Goal: Information Seeking & Learning: Learn about a topic

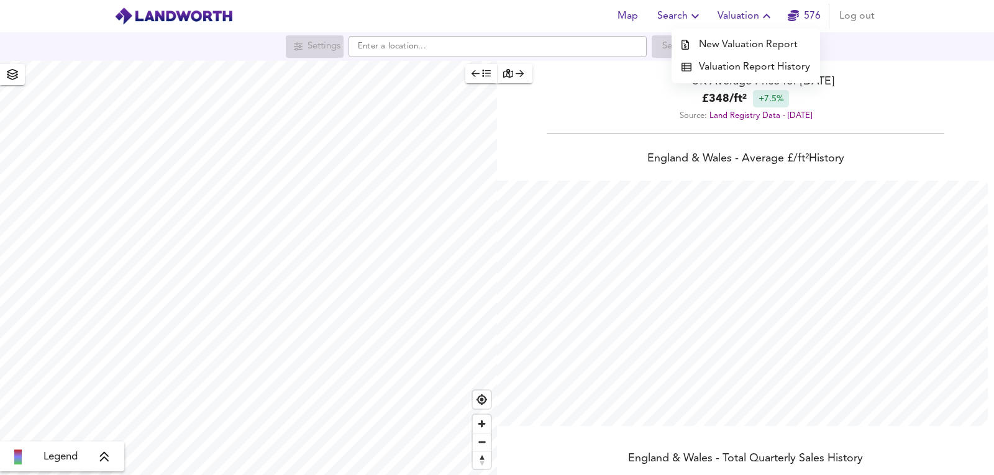
scroll to position [475, 994]
click at [781, 40] on li "New Valuation Report" at bounding box center [746, 45] width 149 height 22
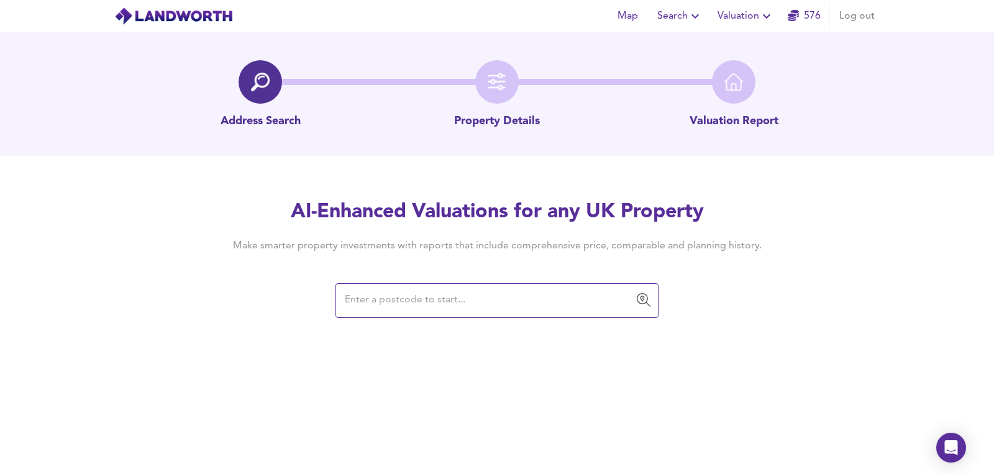
click at [360, 316] on div "​" at bounding box center [497, 300] width 323 height 35
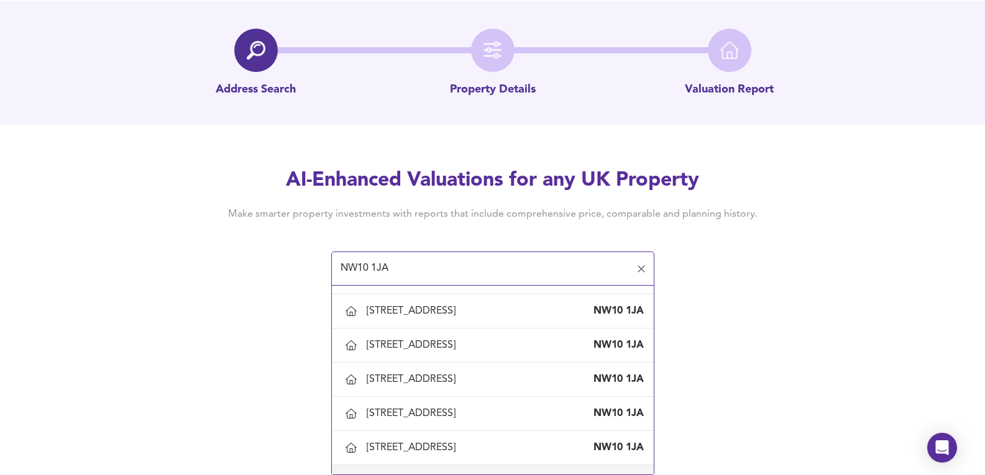
scroll to position [461, 0]
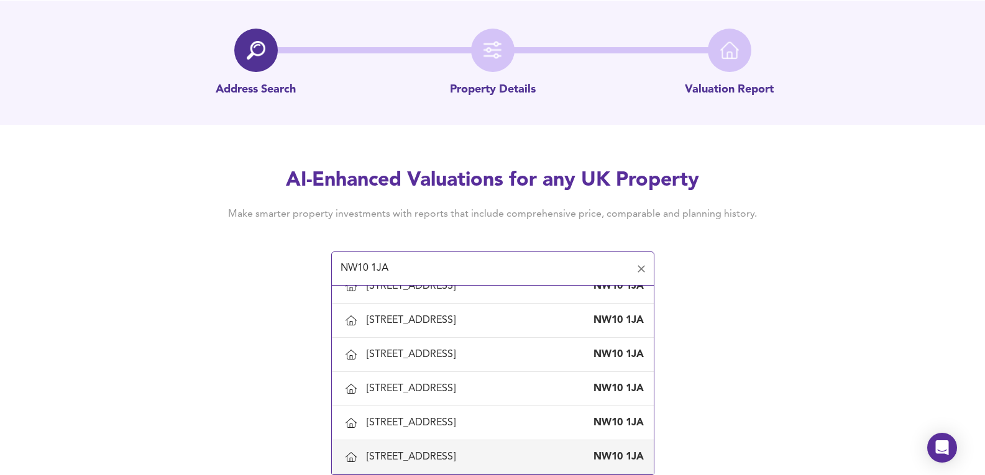
click at [427, 456] on div "[STREET_ADDRESS]" at bounding box center [414, 458] width 94 height 14
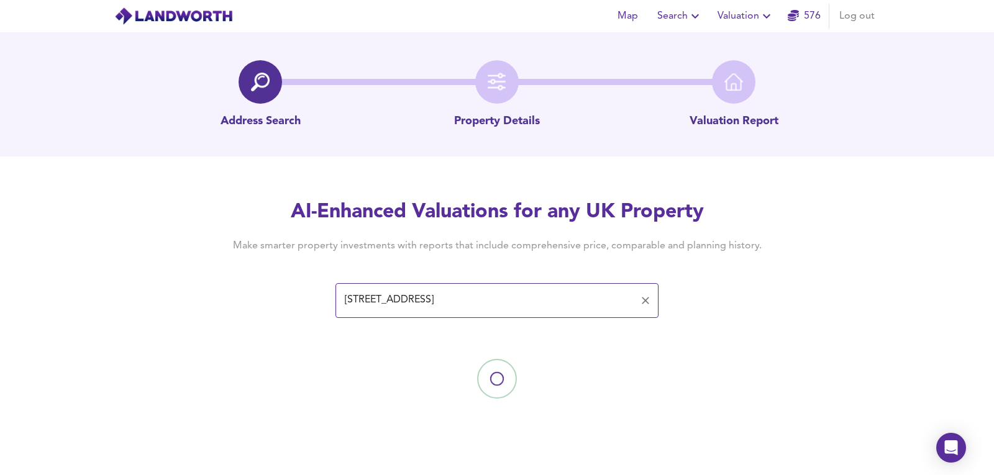
type input "[STREET_ADDRESS]"
click at [726, 355] on div at bounding box center [497, 379] width 994 height 124
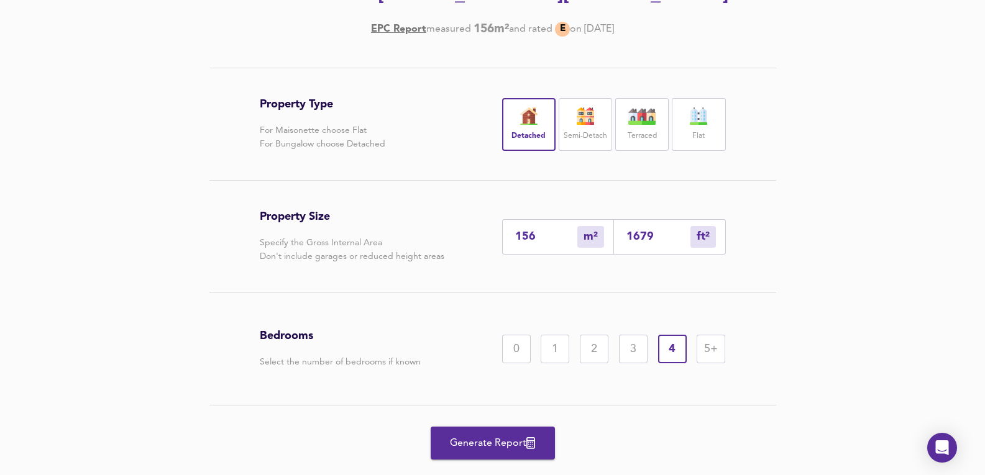
scroll to position [207, 0]
drag, startPoint x: 448, startPoint y: 429, endPoint x: 625, endPoint y: 375, distance: 184.6
click at [448, 429] on button "Generate Report" at bounding box center [493, 442] width 124 height 33
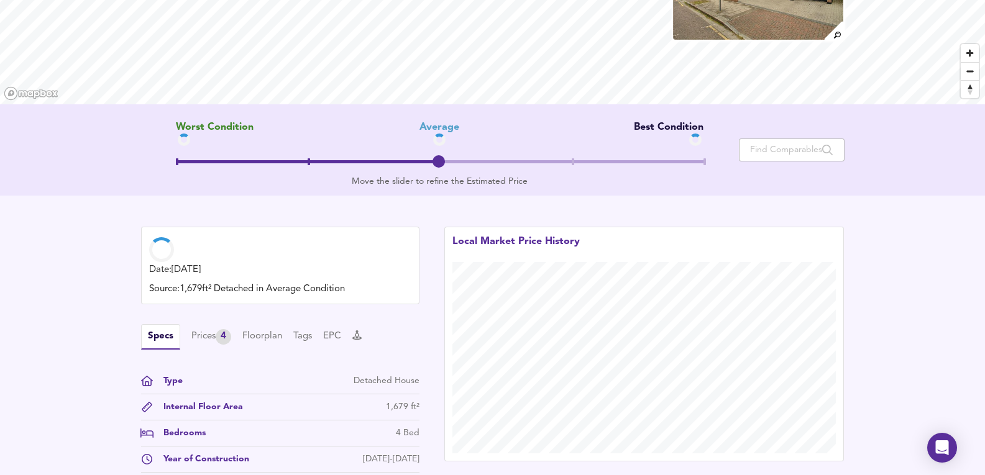
scroll to position [249, 0]
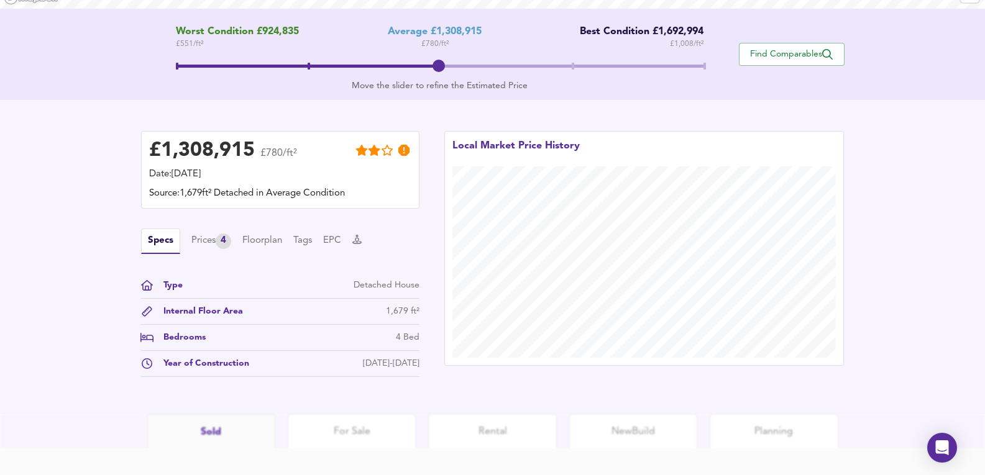
click at [183, 236] on div "Specs Prices 4 Floorplan Tags EPC" at bounding box center [280, 241] width 278 height 25
click at [203, 252] on div "Specs Prices 4 Floorplan Tags EPC" at bounding box center [280, 241] width 278 height 25
click at [203, 247] on div "Prices 4" at bounding box center [211, 242] width 40 height 16
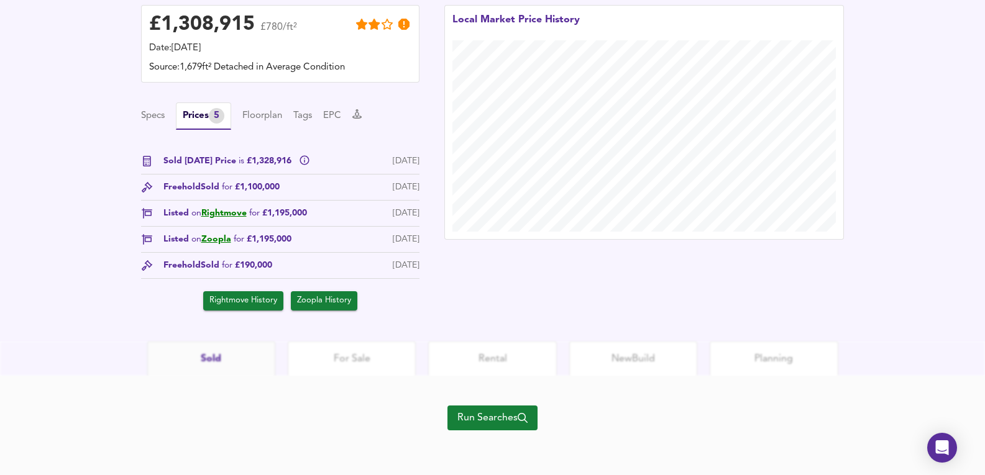
scroll to position [375, 0]
click at [475, 405] on div "Run Searches" at bounding box center [492, 425] width 90 height 99
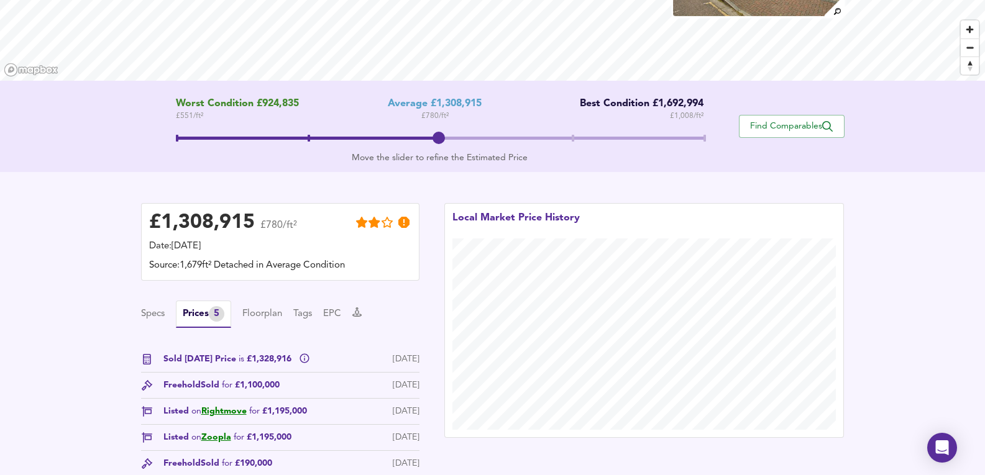
scroll to position [44, 0]
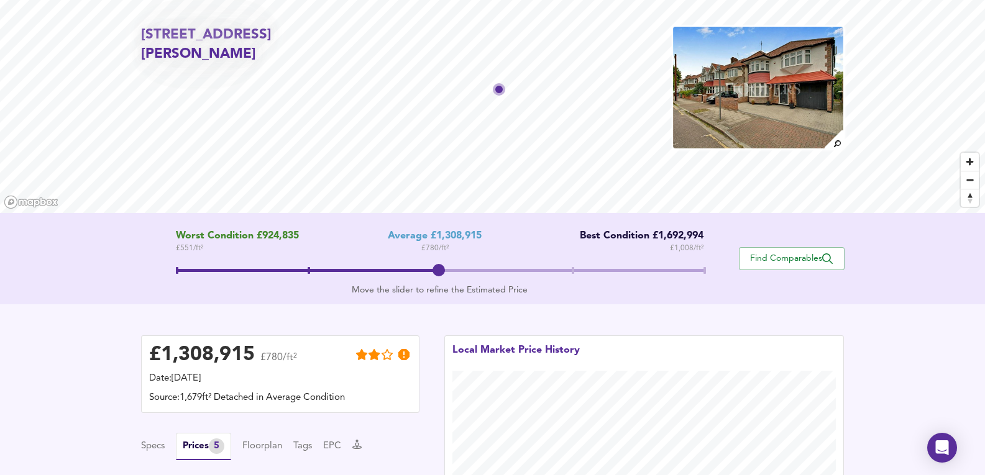
click at [718, 92] on img at bounding box center [758, 87] width 172 height 124
drag, startPoint x: 141, startPoint y: 39, endPoint x: 210, endPoint y: 64, distance: 73.3
click at [210, 64] on h2 "[STREET_ADDRESS][PERSON_NAME]" at bounding box center [253, 44] width 225 height 39
copy h2 "[STREET_ADDRESS][PERSON_NAME]"
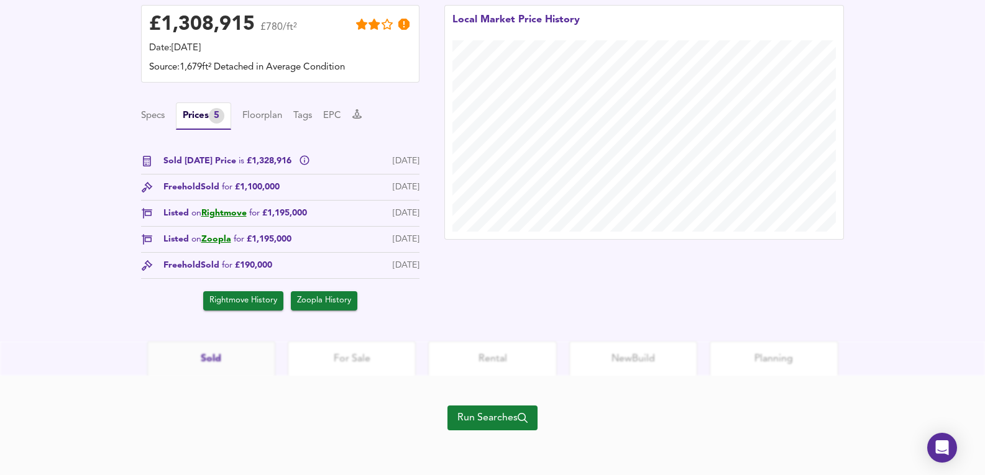
click at [475, 416] on span "Run Searches" at bounding box center [492, 418] width 70 height 17
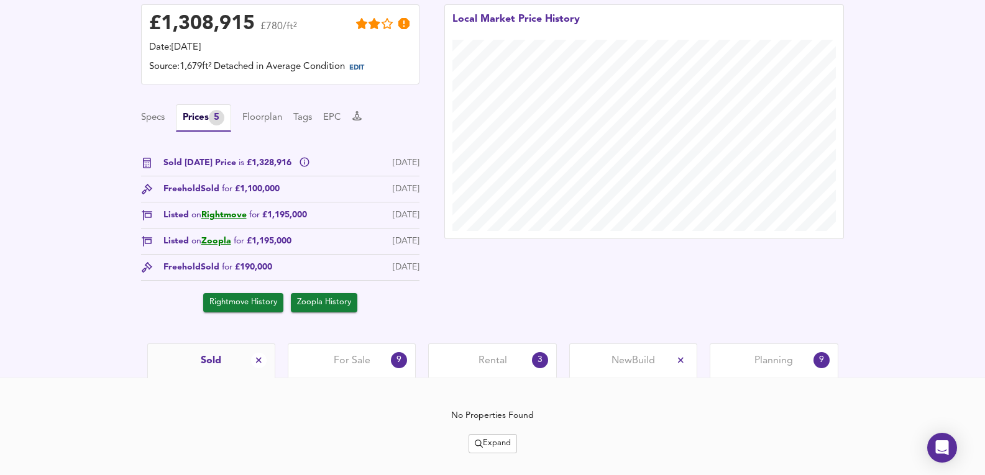
scroll to position [351, 0]
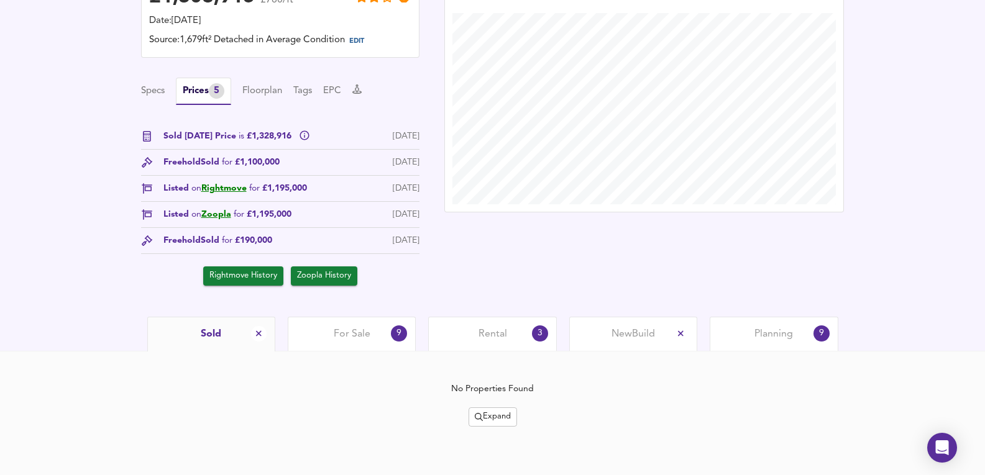
click at [485, 410] on span "Expand" at bounding box center [493, 417] width 36 height 14
click at [783, 336] on span "Planning" at bounding box center [773, 335] width 39 height 14
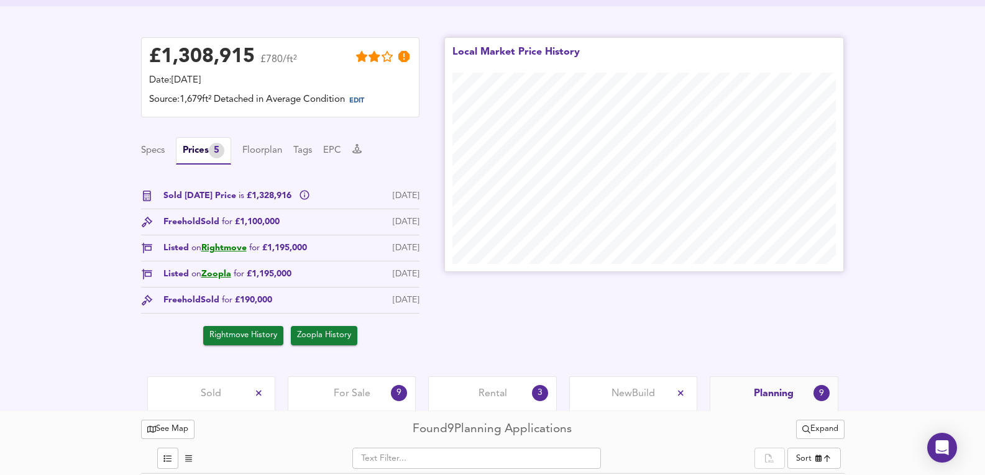
scroll to position [331, 0]
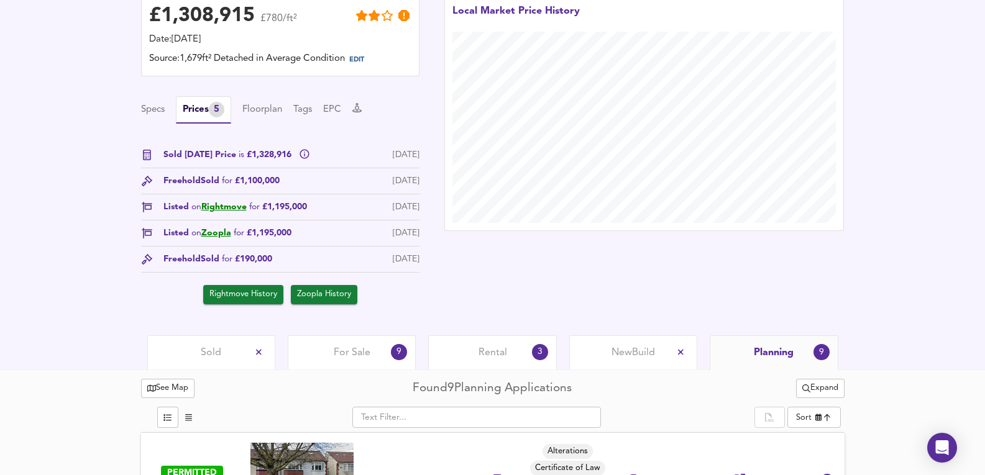
click at [484, 346] on div "Rental 3" at bounding box center [492, 353] width 128 height 34
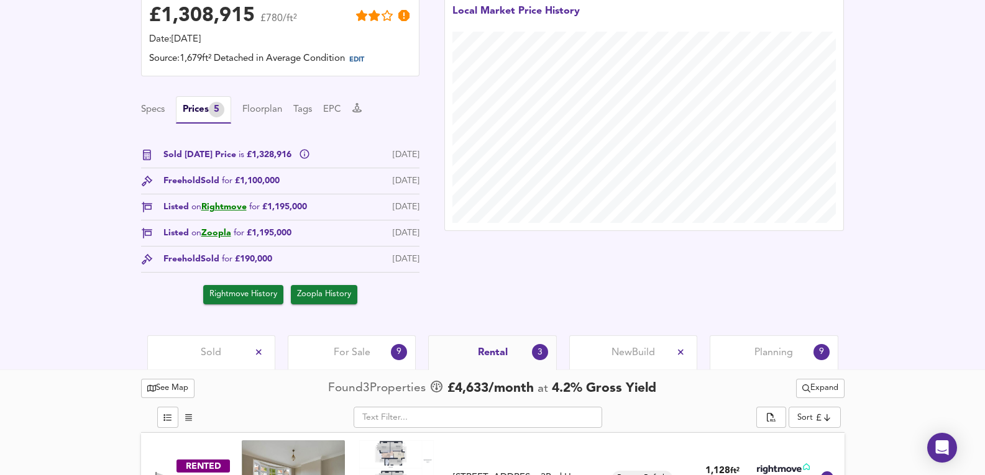
scroll to position [564, 0]
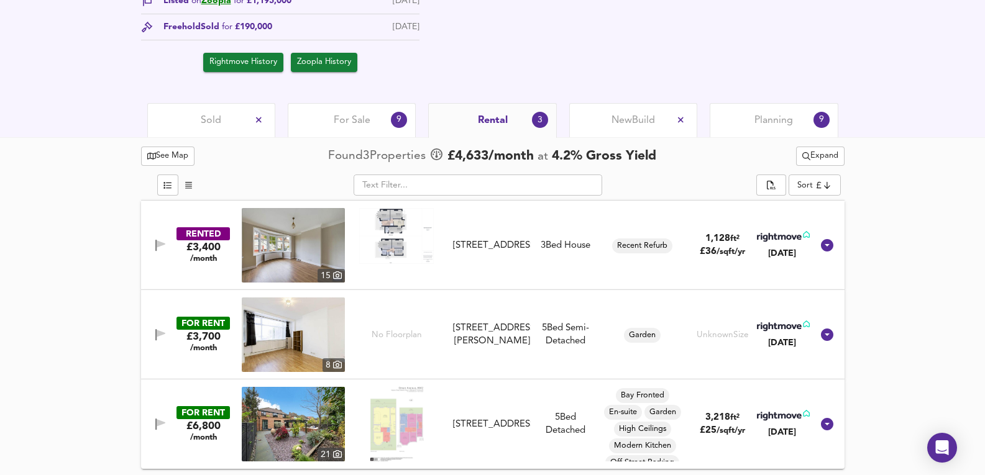
click at [351, 111] on div "For Sale 9" at bounding box center [352, 120] width 128 height 34
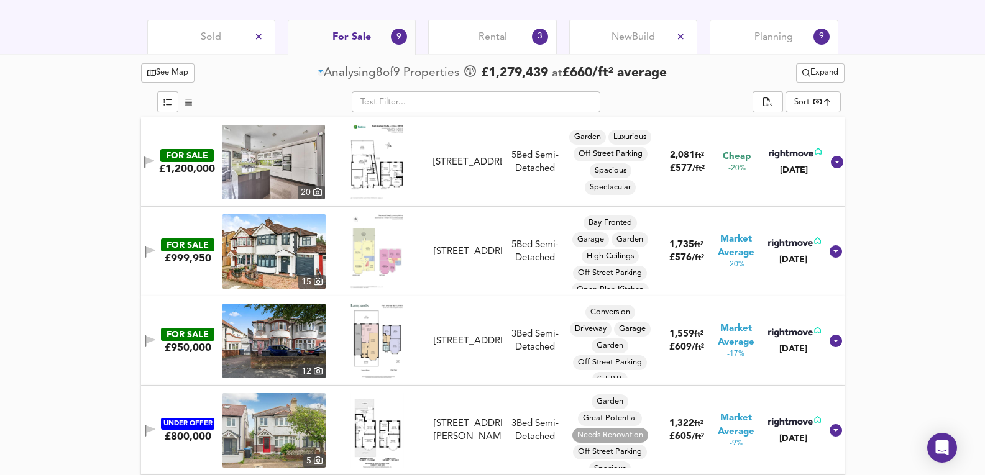
click at [226, 32] on div "Sold" at bounding box center [211, 37] width 128 height 34
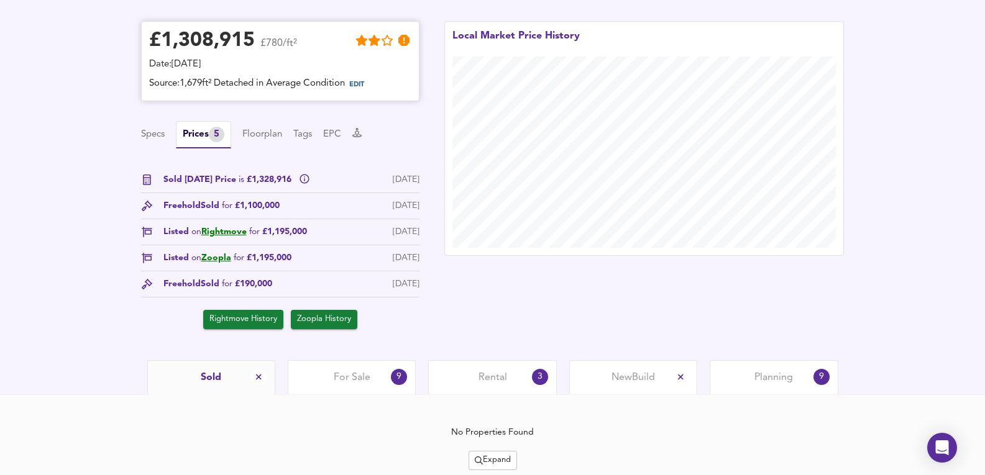
scroll to position [351, 0]
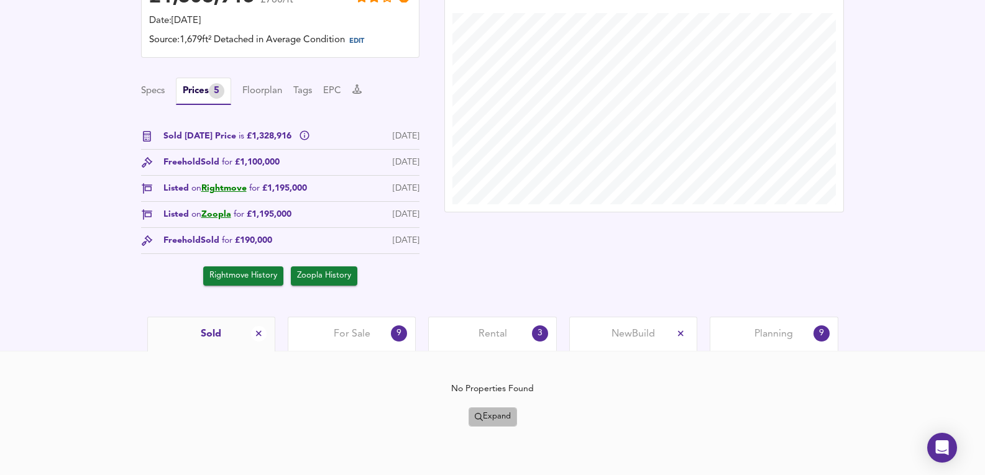
click at [475, 420] on icon "split button" at bounding box center [479, 417] width 8 height 8
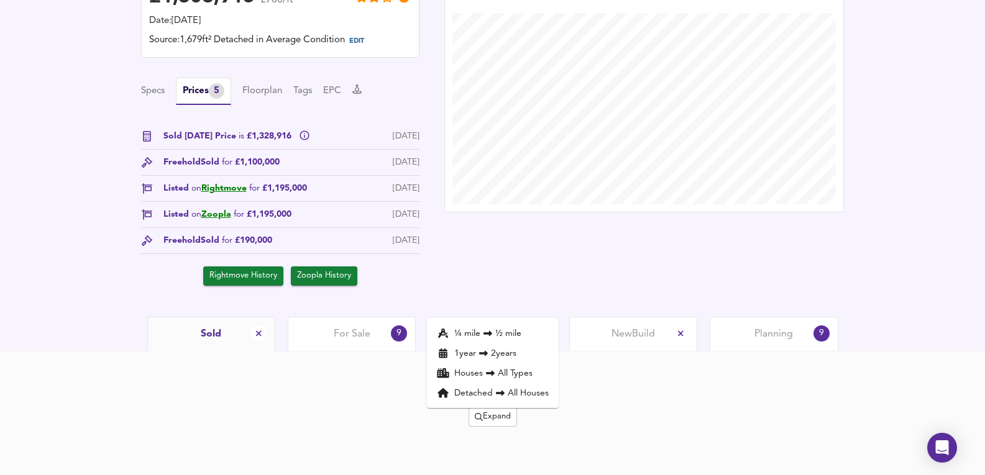
click at [471, 396] on li "Detached All Houses" at bounding box center [493, 393] width 132 height 20
click at [318, 339] on div "For Sale 9" at bounding box center [352, 334] width 128 height 34
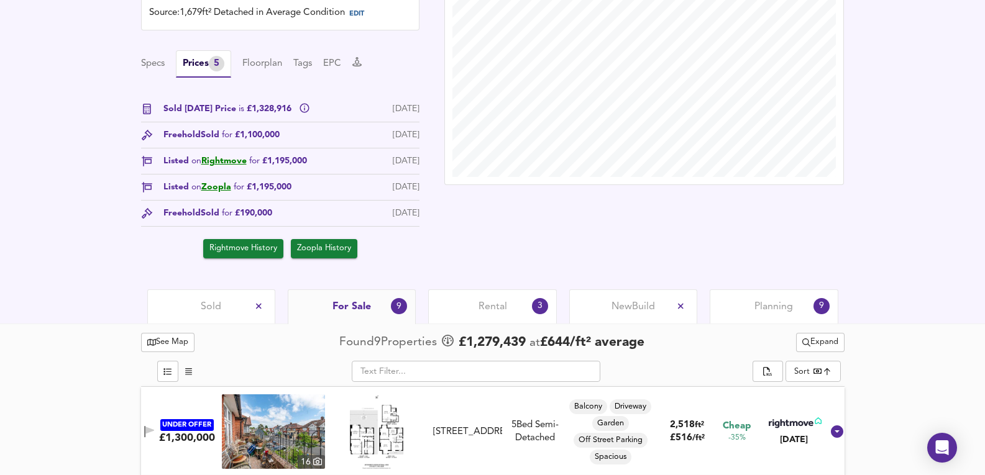
scroll to position [392, 0]
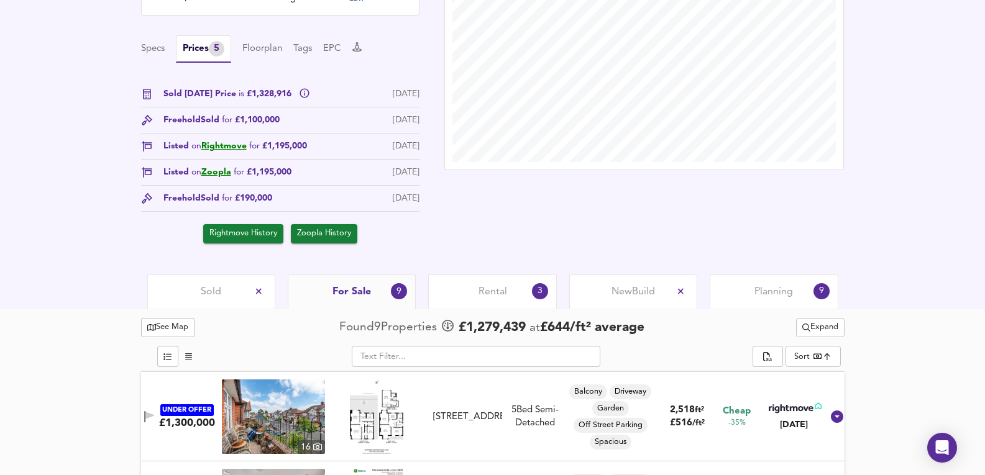
click at [828, 331] on span "Expand" at bounding box center [820, 328] width 36 height 14
click at [889, 301] on div "Sold For Sale 9 Rental 3 New Build Planning 9" at bounding box center [492, 292] width 985 height 34
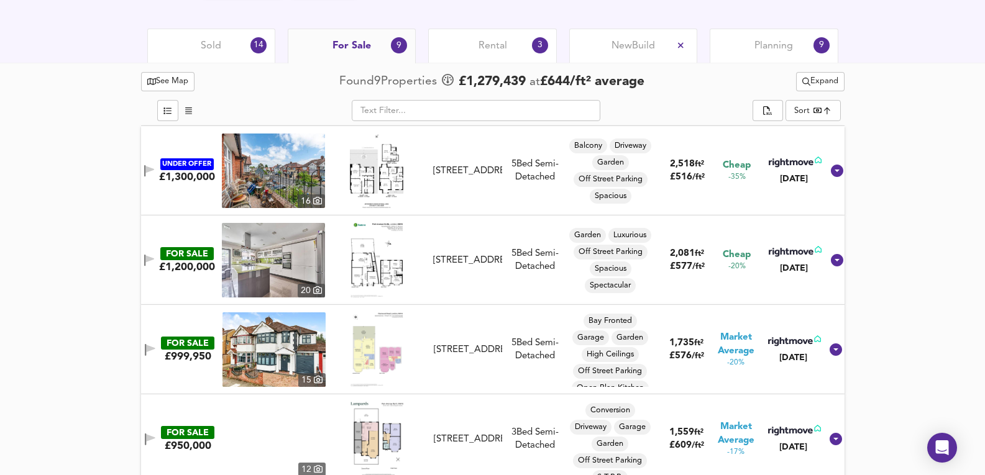
scroll to position [641, 0]
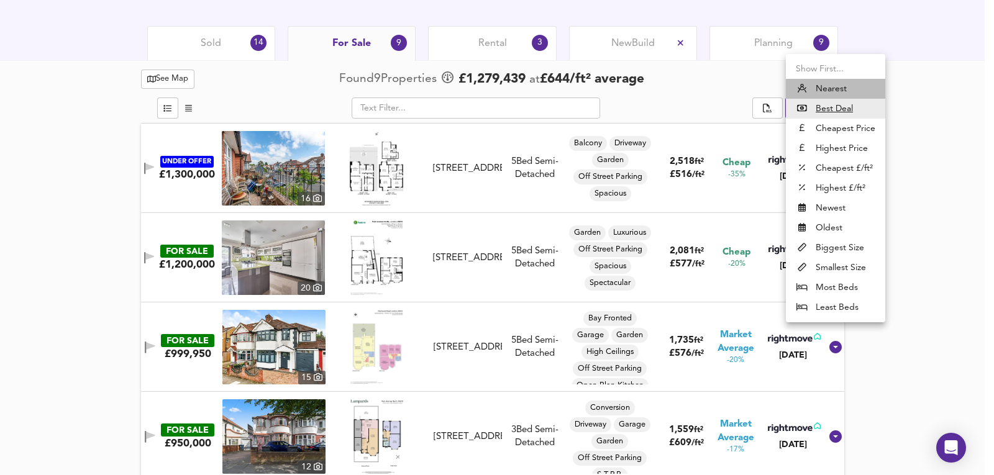
click at [826, 80] on li "Nearest" at bounding box center [835, 89] width 99 height 20
type input "distancetocenter"
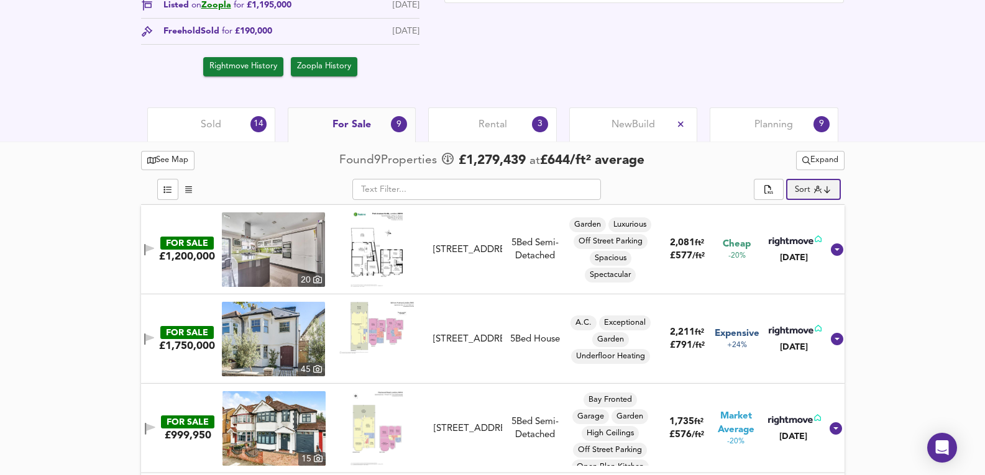
scroll to position [480, 0]
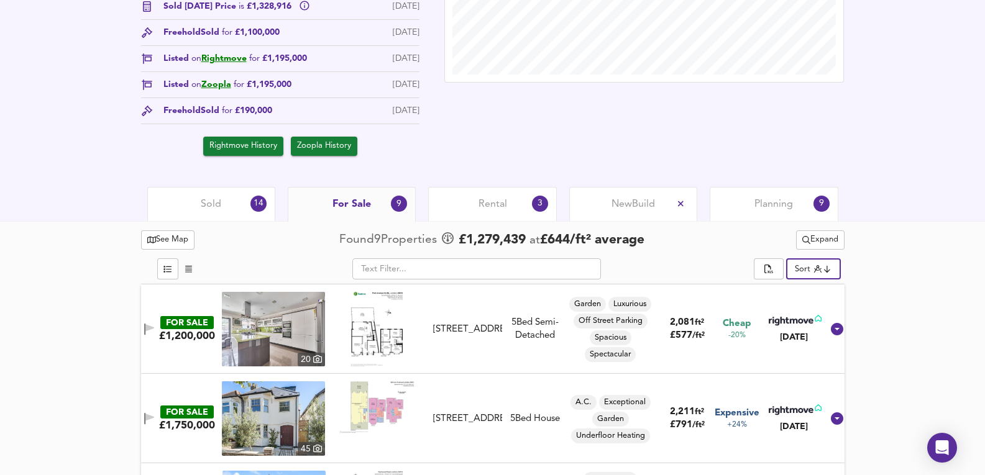
click at [207, 219] on div "Sold 14" at bounding box center [211, 204] width 128 height 34
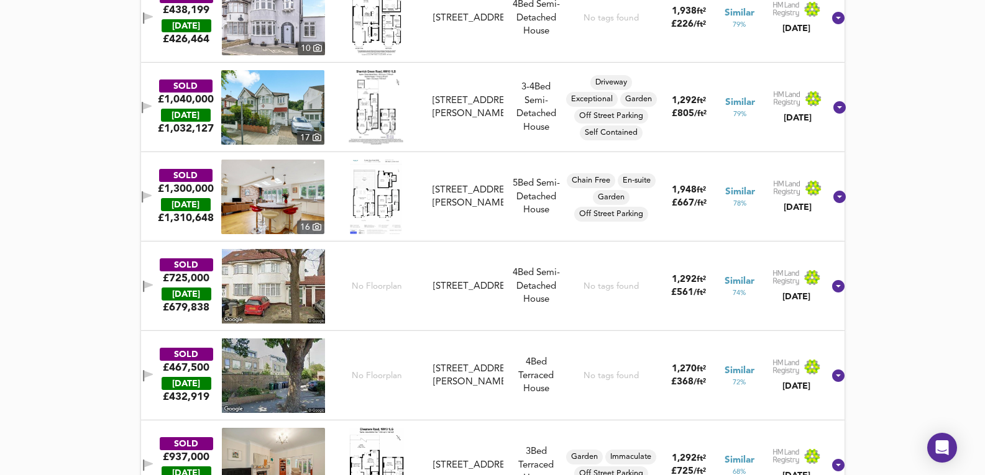
scroll to position [1029, 0]
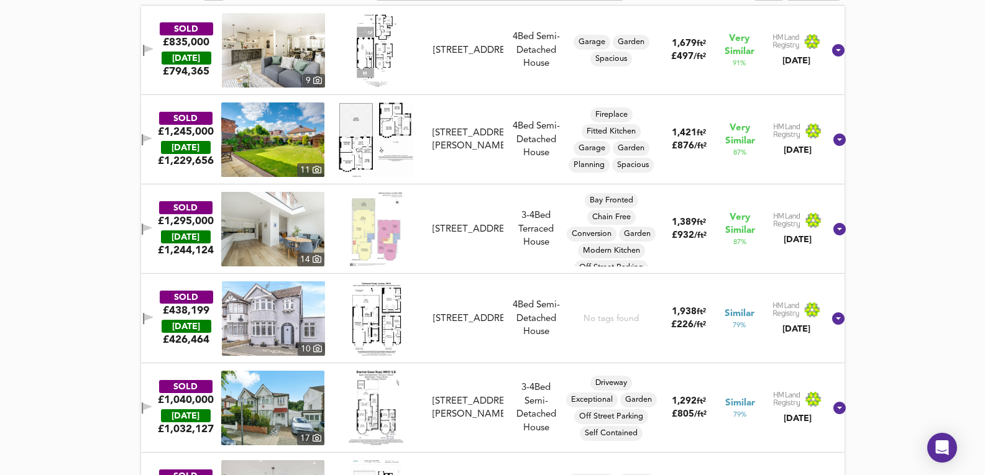
drag, startPoint x: 939, startPoint y: 265, endPoint x: 942, endPoint y: 206, distance: 58.5
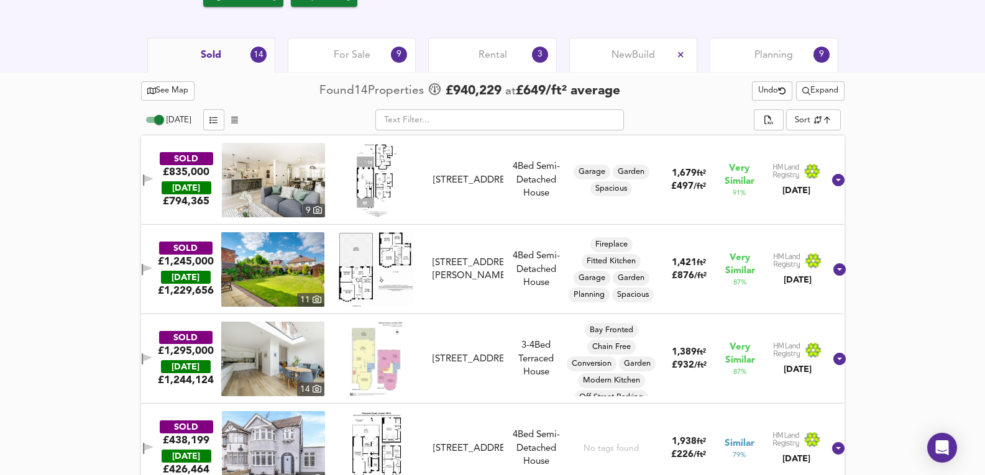
scroll to position [621, 0]
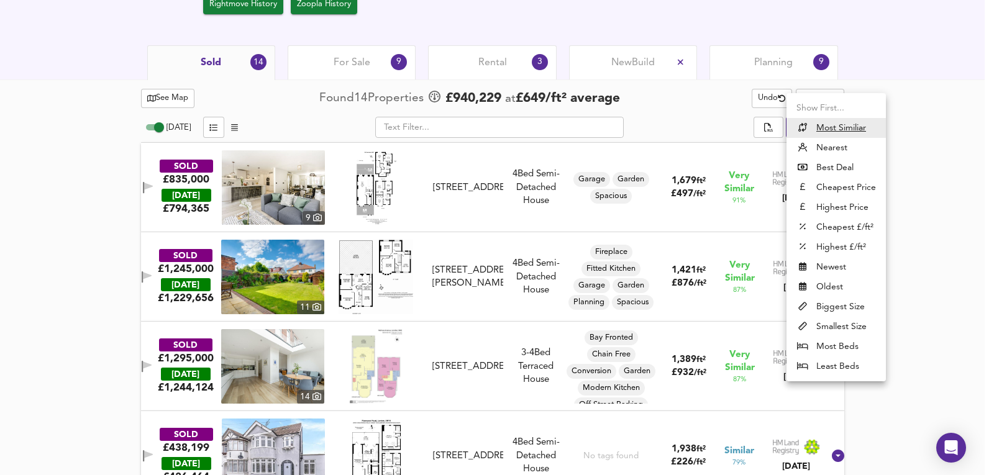
click at [825, 152] on li "Nearest" at bounding box center [836, 148] width 99 height 20
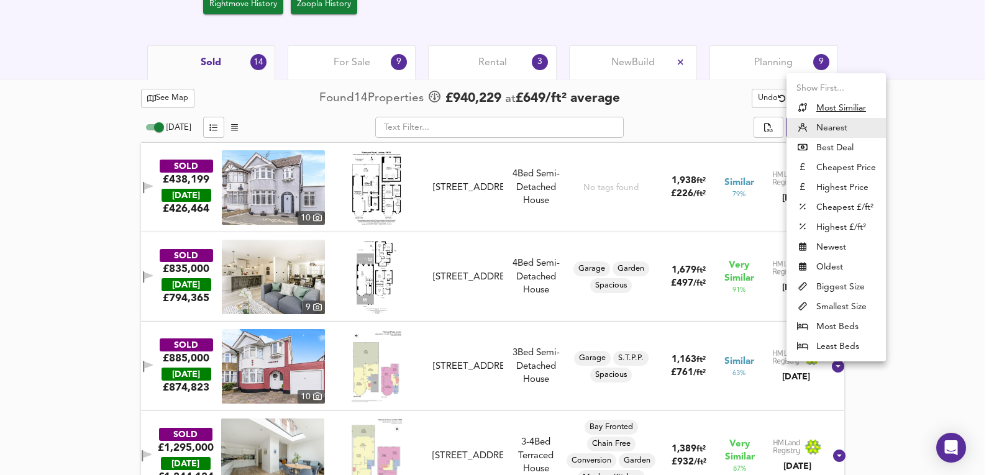
click at [823, 115] on li "Most Similiar" at bounding box center [836, 108] width 99 height 20
type input "similarityscore"
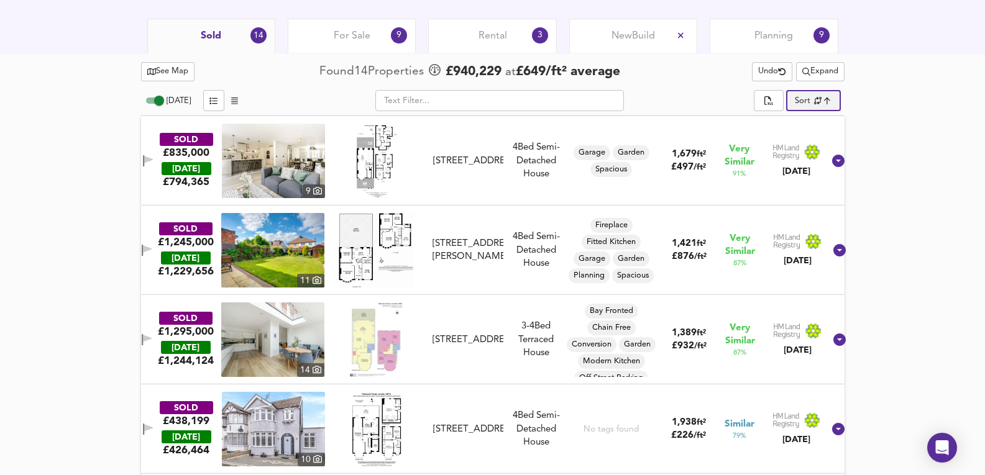
scroll to position [663, 0]
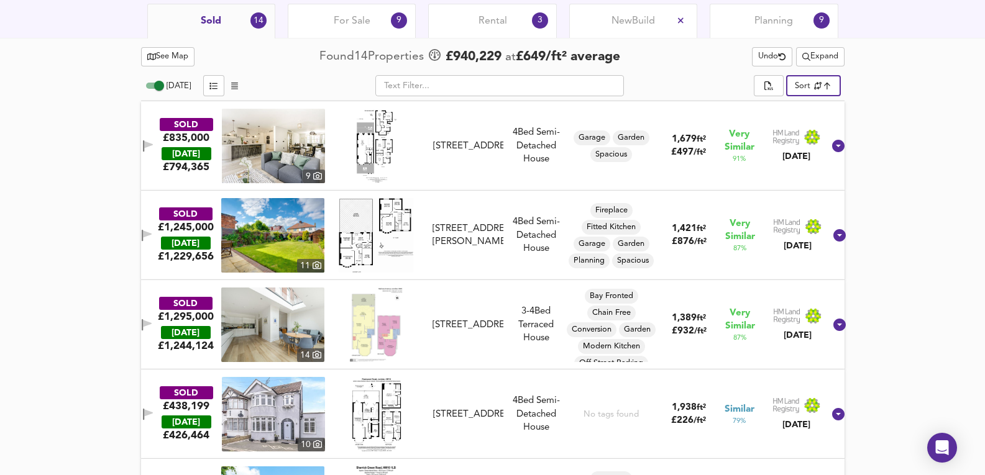
click at [290, 224] on img at bounding box center [272, 235] width 103 height 75
click at [460, 191] on div "SOLD £1,245,000 [DATE] £ 1,229,656 11 [STREET_ADDRESS][GEOGRAPHIC_DATA][PERSON_…" at bounding box center [493, 235] width 704 height 89
click at [469, 181] on div "SOLD £835,000 [DATE] £ 794,365 [GEOGRAPHIC_DATA][STREET_ADDRESS][STREET_ADDRESS…" at bounding box center [478, 146] width 692 height 75
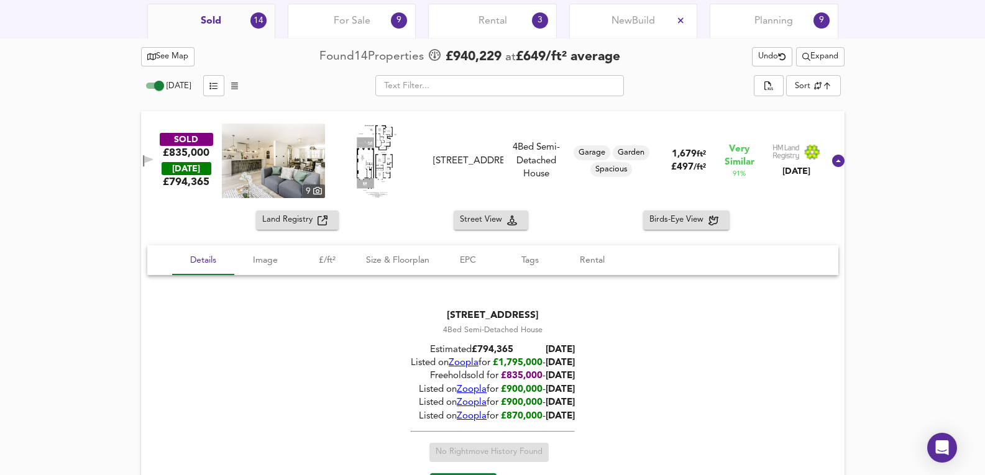
click at [571, 207] on div "SOLD £835,000 [DATE] £ 794,365 [GEOGRAPHIC_DATA][STREET_ADDRESS][STREET_ADDRESS…" at bounding box center [493, 160] width 704 height 99
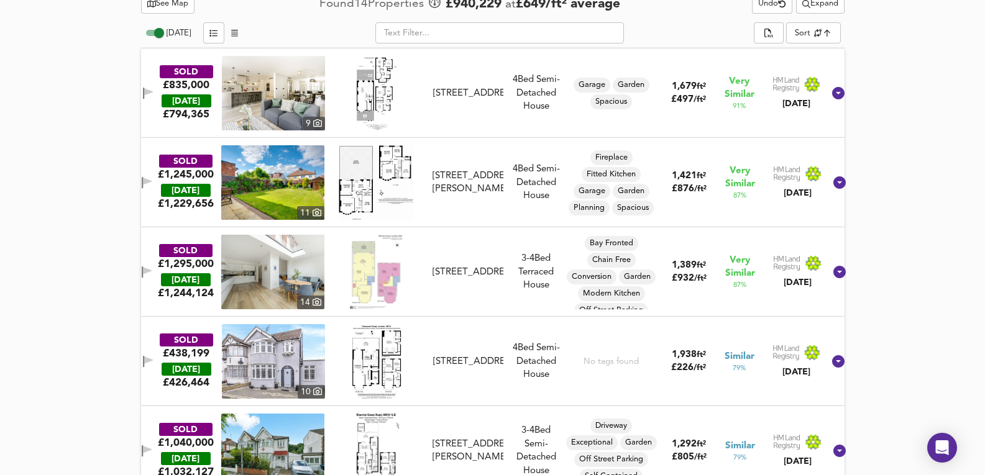
scroll to position [704, 0]
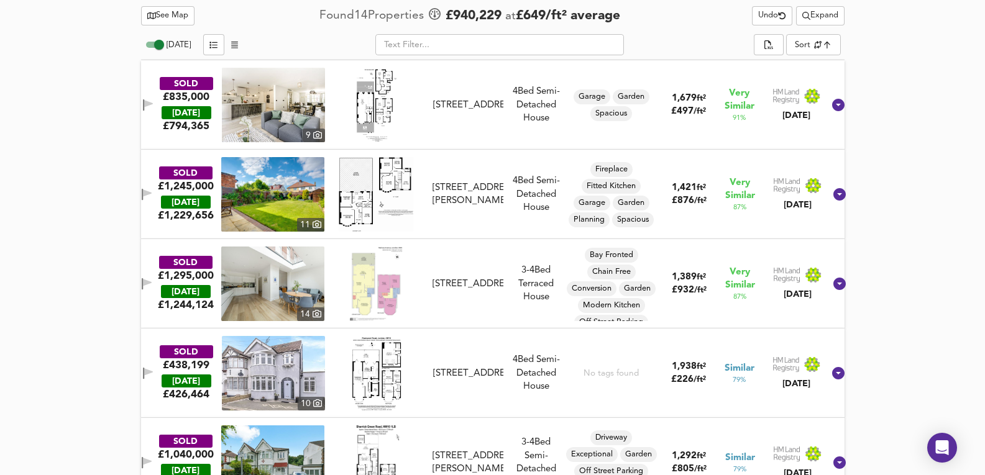
click at [521, 219] on div "SOLD £1,245,000 [DATE] £ 1,229,656 11 [STREET_ADDRESS][GEOGRAPHIC_DATA][PERSON_…" at bounding box center [478, 194] width 694 height 75
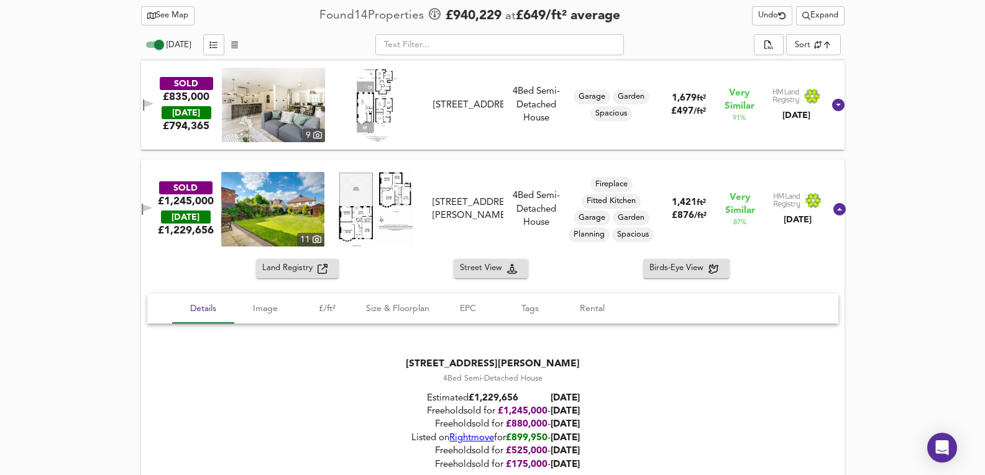
click at [533, 130] on div "SOLD £835,000 [DATE] £ 794,365 [GEOGRAPHIC_DATA][STREET_ADDRESS][STREET_ADDRESS…" at bounding box center [478, 105] width 692 height 75
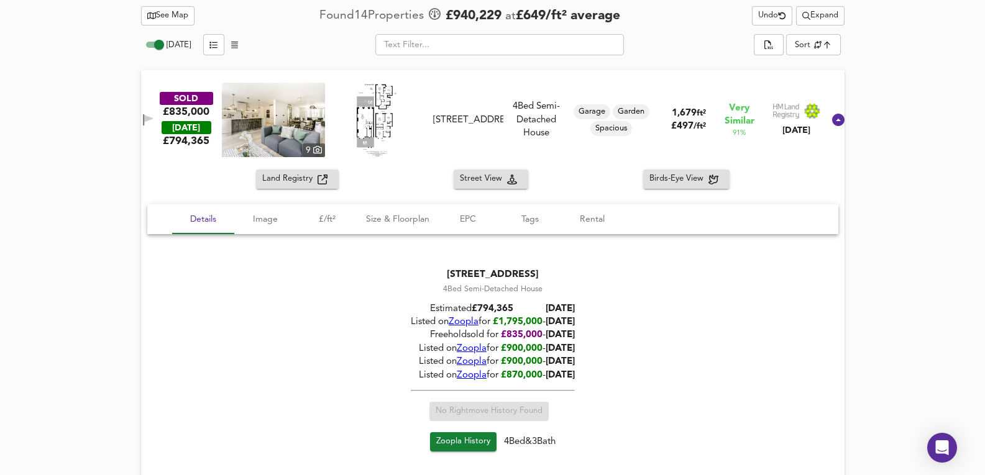
click at [457, 347] on span "Zoopla" at bounding box center [472, 348] width 30 height 9
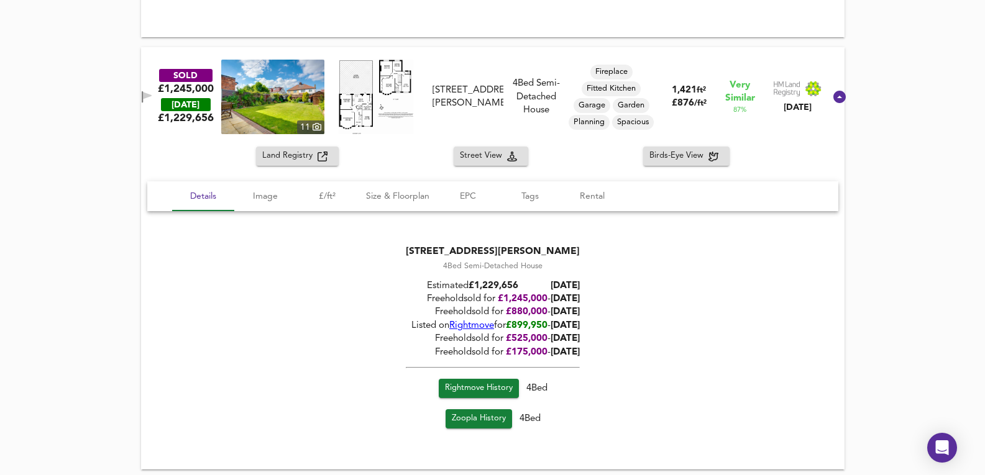
scroll to position [1160, 0]
click at [574, 299] on span "[DATE]" at bounding box center [565, 298] width 29 height 9
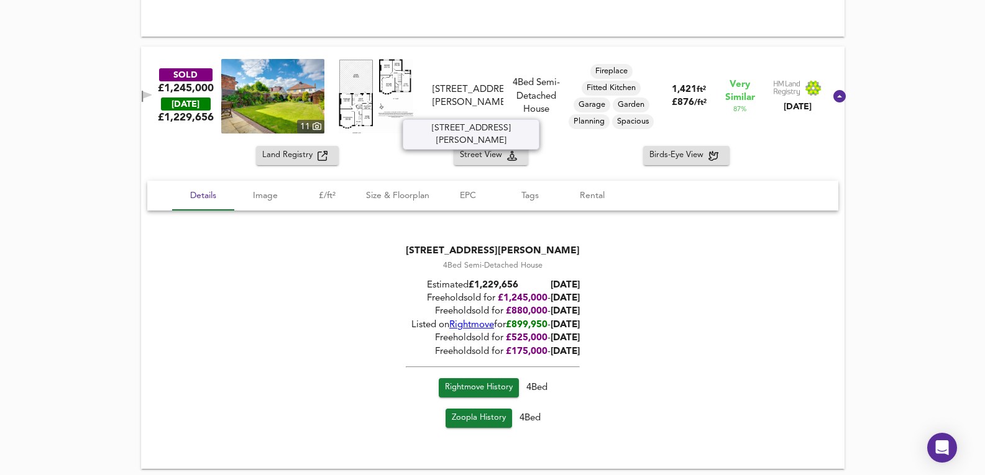
drag, startPoint x: 451, startPoint y: 78, endPoint x: 493, endPoint y: 112, distance: 53.9
click at [493, 110] on div "[STREET_ADDRESS][PERSON_NAME]" at bounding box center [468, 96] width 71 height 27
copy div "[STREET_ADDRESS][PERSON_NAME]"
click at [563, 79] on div "4 Bed Semi-Detached House" at bounding box center [536, 96] width 56 height 40
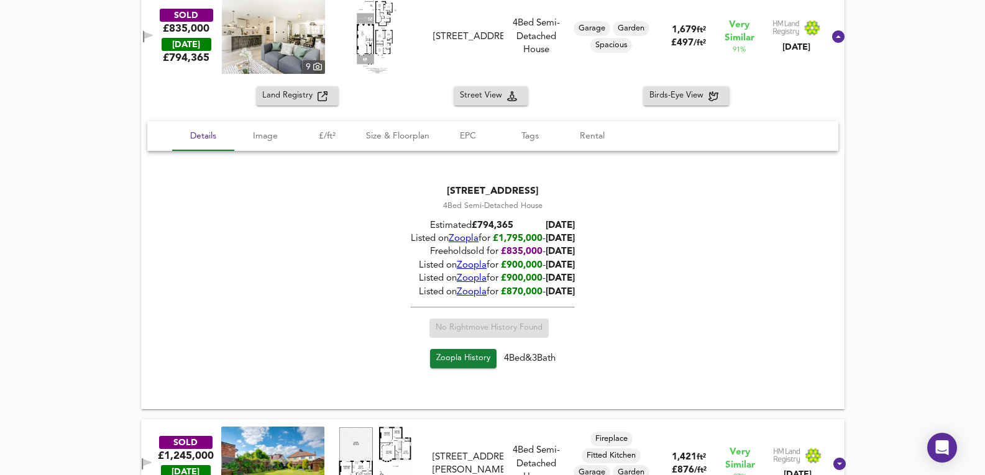
scroll to position [580, 0]
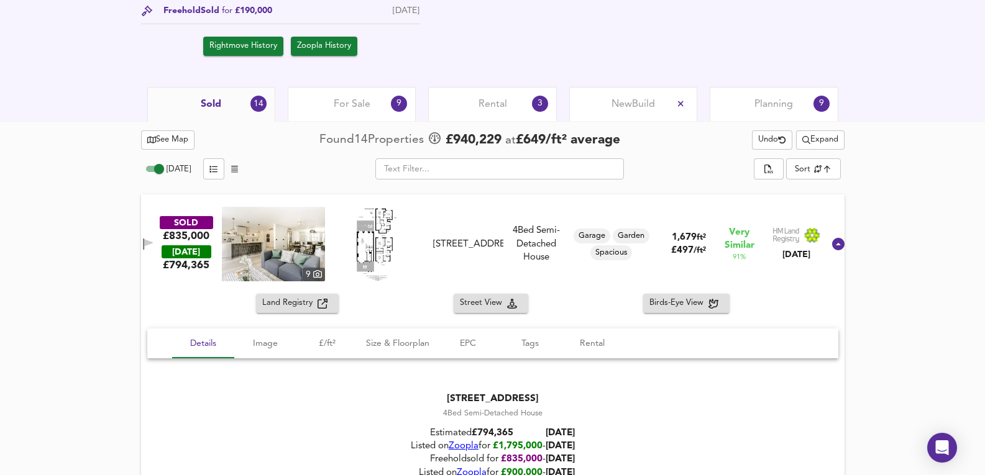
click at [385, 103] on div "For Sale 9" at bounding box center [352, 104] width 128 height 34
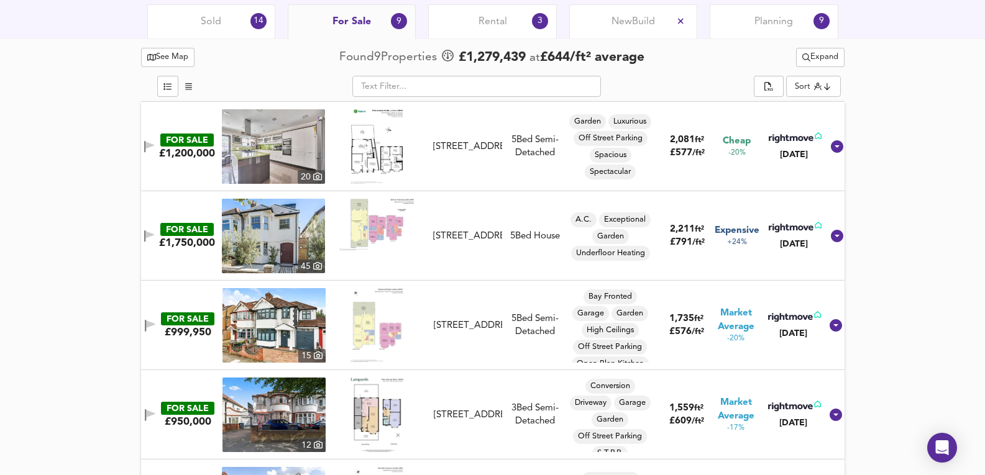
scroll to position [663, 0]
click at [282, 143] on img at bounding box center [273, 146] width 103 height 75
drag, startPoint x: 261, startPoint y: 50, endPoint x: 247, endPoint y: 39, distance: 17.7
click at [261, 50] on div "See Map Found 9 Propert ies £ 1,279,439 at £ 644 / ft² average Expand" at bounding box center [493, 57] width 704 height 24
click at [229, 19] on div "Sold 14" at bounding box center [211, 21] width 128 height 34
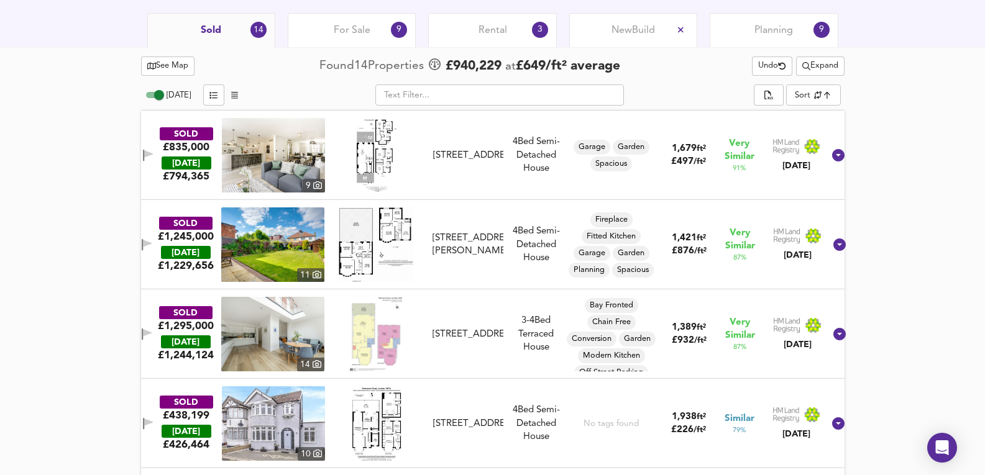
scroll to position [621, 0]
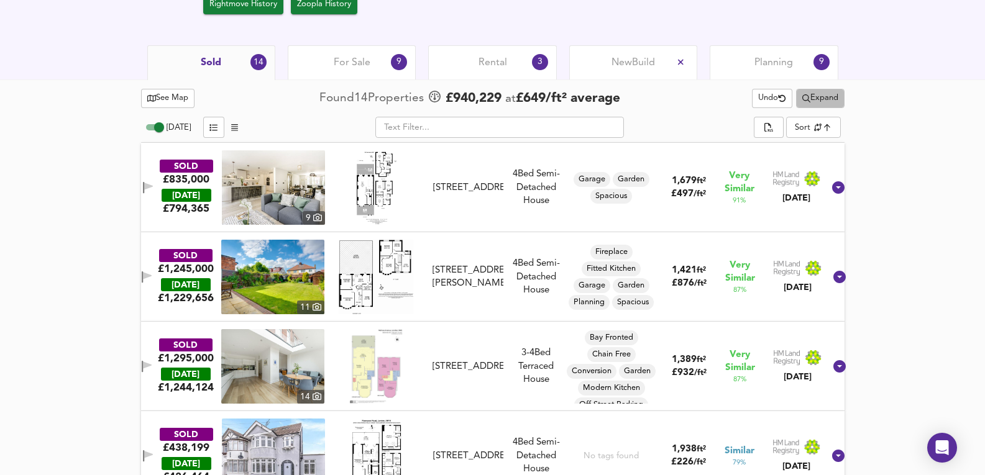
click at [827, 99] on span "Expand" at bounding box center [820, 98] width 36 height 14
click at [809, 145] on li "1 year 2 years" at bounding box center [818, 144] width 116 height 20
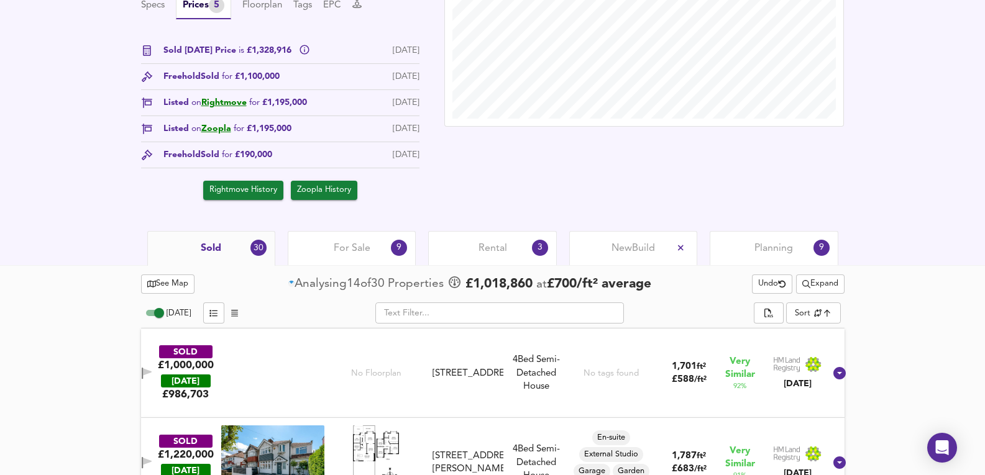
scroll to position [497, 0]
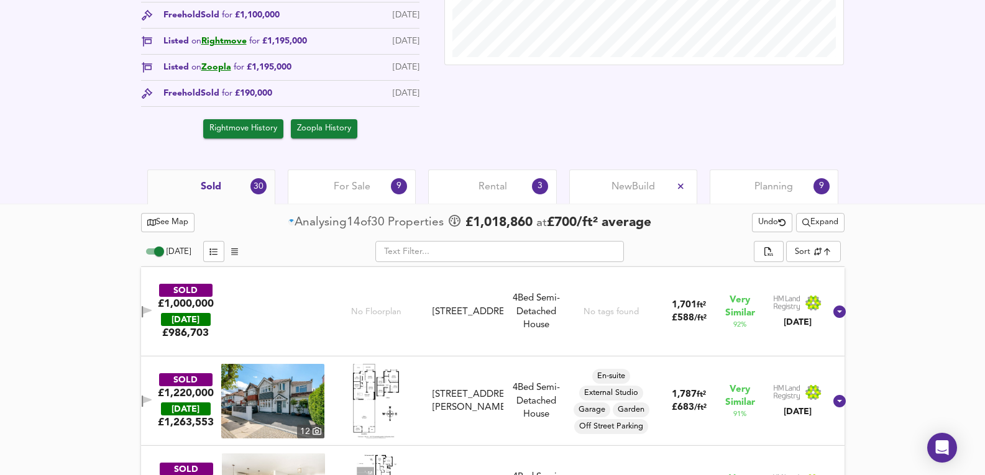
click at [818, 223] on span "Expand" at bounding box center [820, 223] width 36 height 14
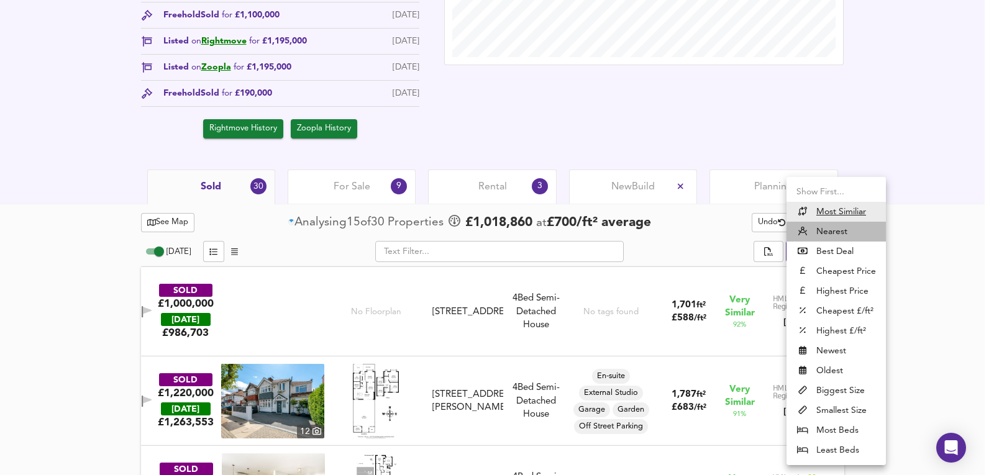
click at [833, 227] on li "Nearest" at bounding box center [836, 232] width 99 height 20
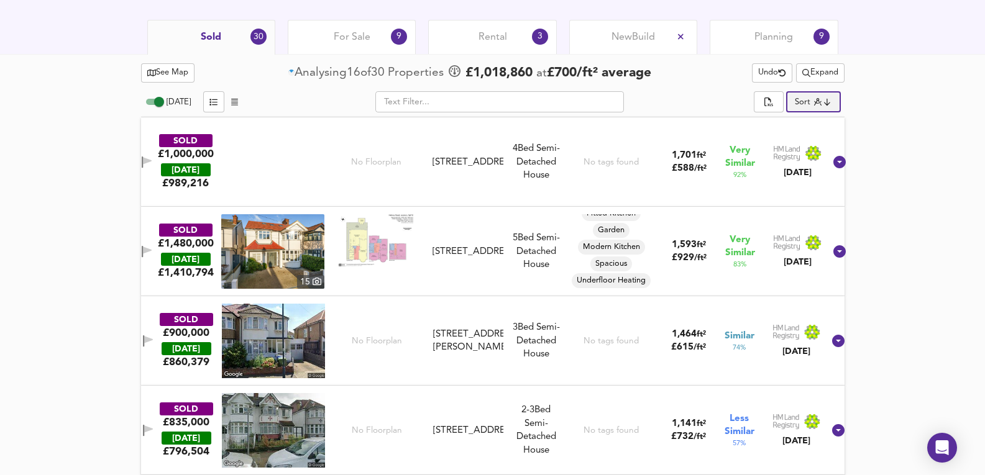
scroll to position [663, 0]
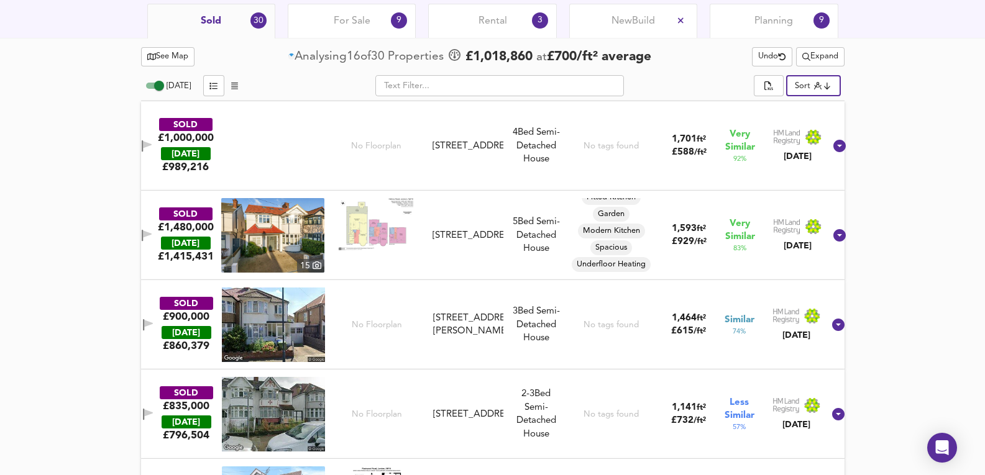
click at [305, 218] on img at bounding box center [272, 235] width 103 height 75
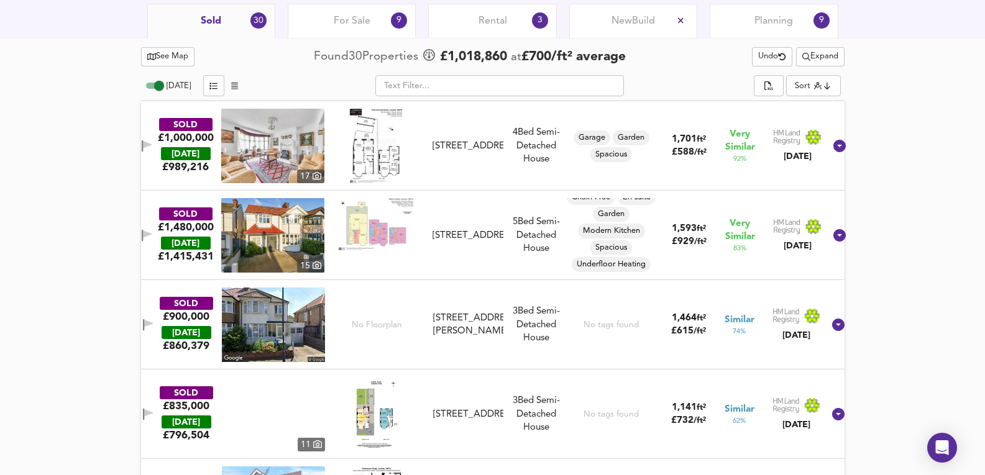
scroll to position [26, 0]
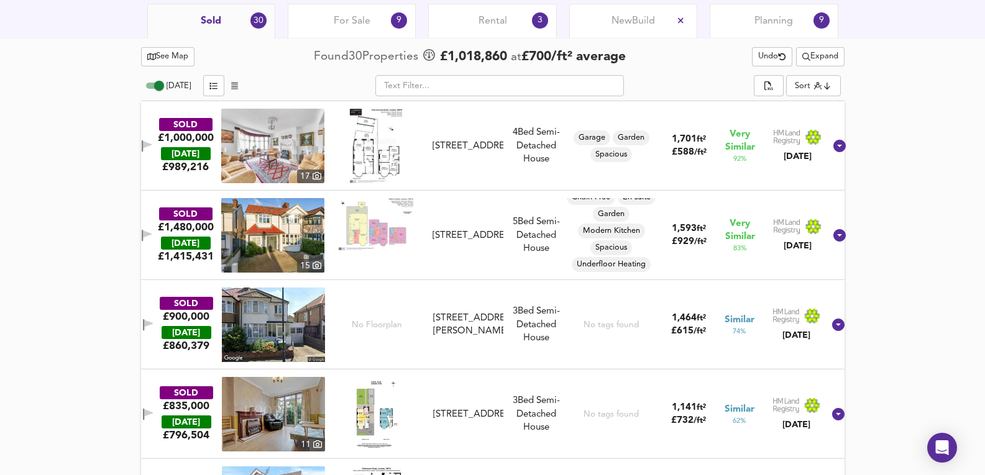
click at [479, 259] on div "SOLD £1,480,000 [DATE] £ 1,415,431 [GEOGRAPHIC_DATA][STREET_ADDRESS][STREET_ADD…" at bounding box center [478, 235] width 694 height 75
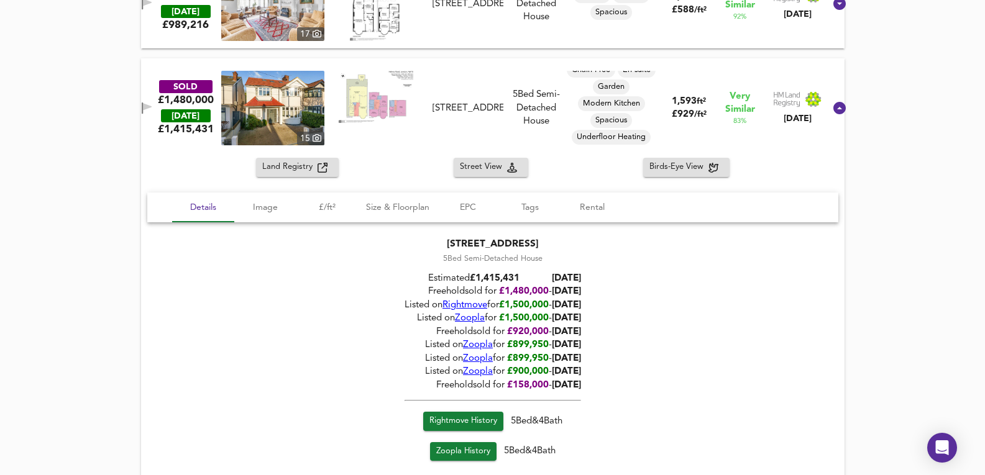
scroll to position [870, 0]
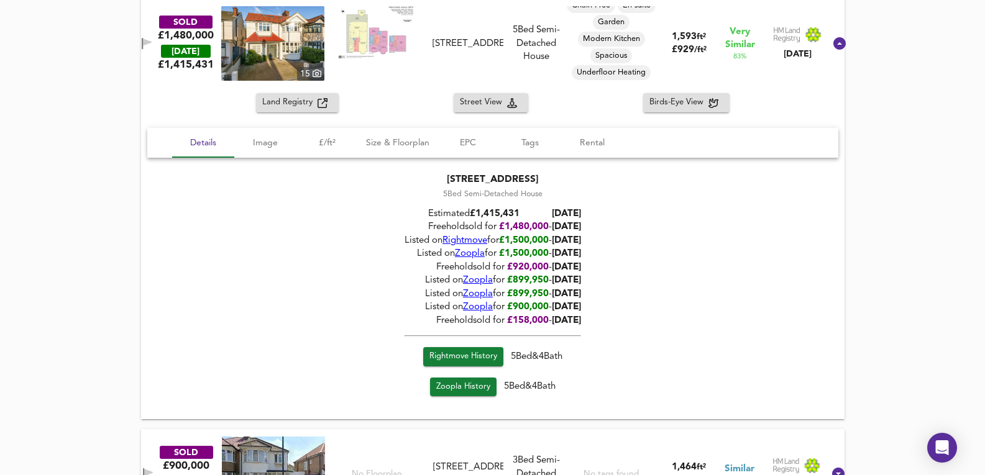
click at [454, 241] on span "Rightmove" at bounding box center [465, 240] width 45 height 9
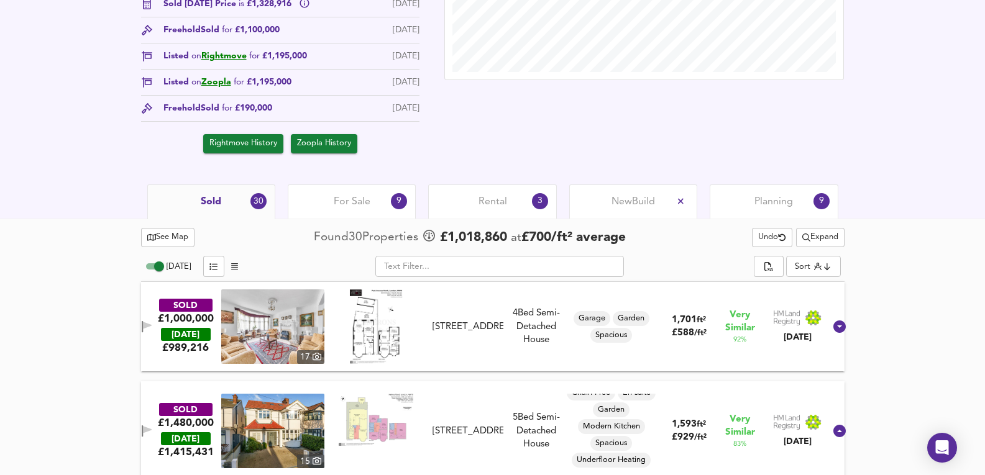
scroll to position [497, 0]
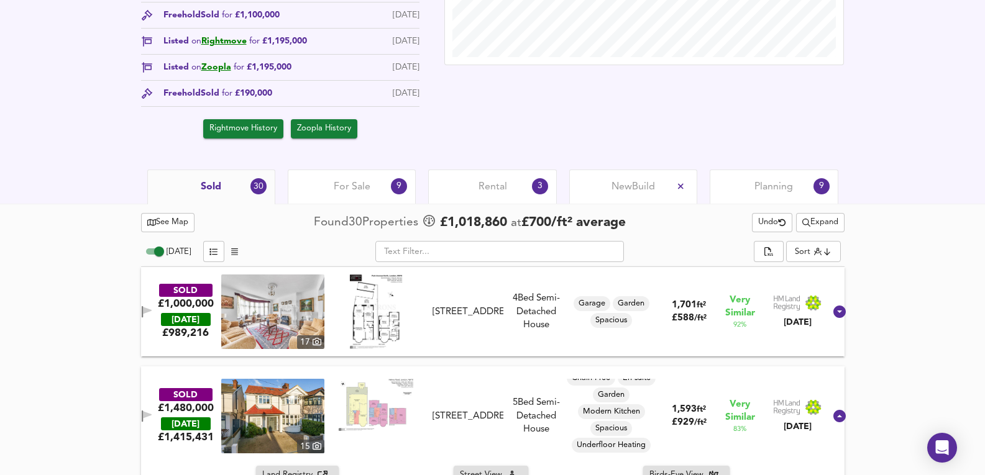
click at [770, 224] on span "Undo" at bounding box center [772, 223] width 28 height 14
type input "similarityscore"
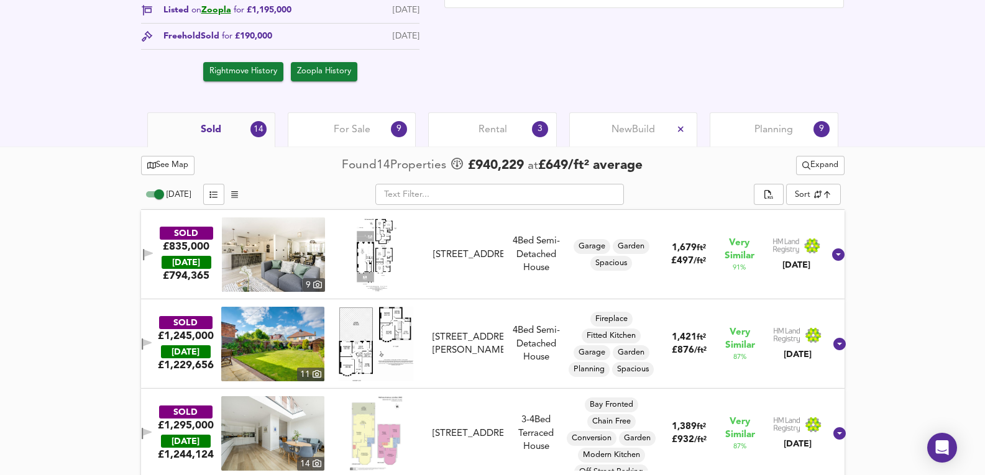
scroll to position [539, 0]
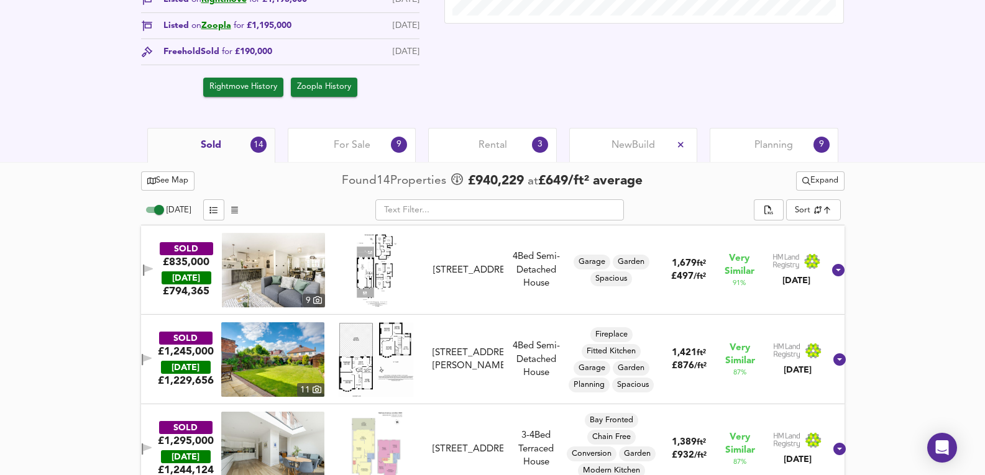
click at [369, 156] on div "For Sale 9" at bounding box center [352, 145] width 128 height 34
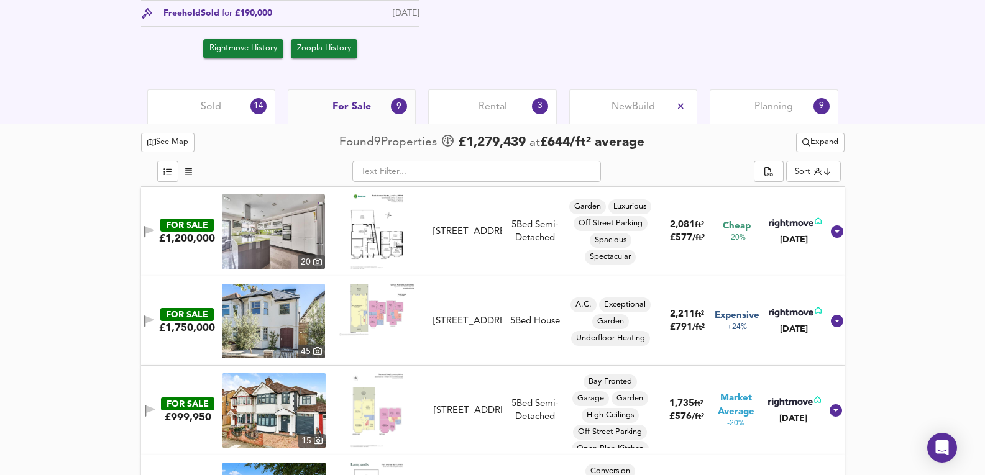
scroll to position [562, 0]
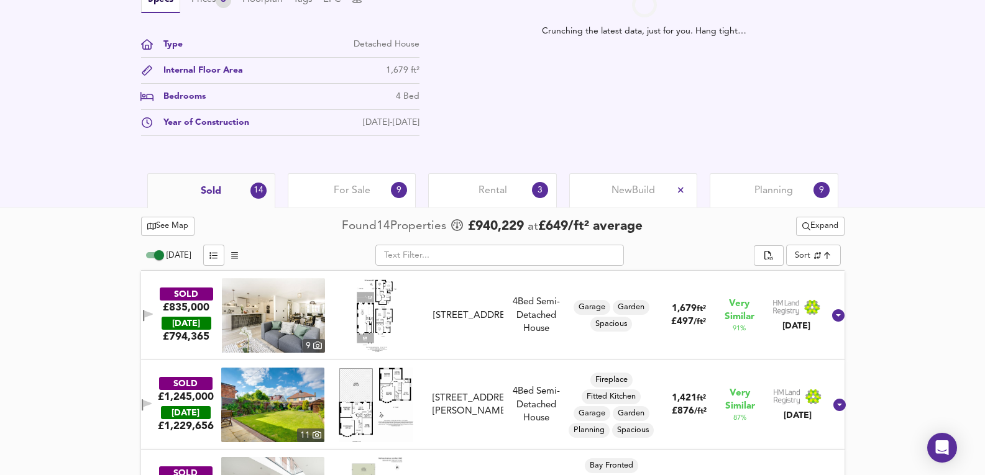
scroll to position [539, 0]
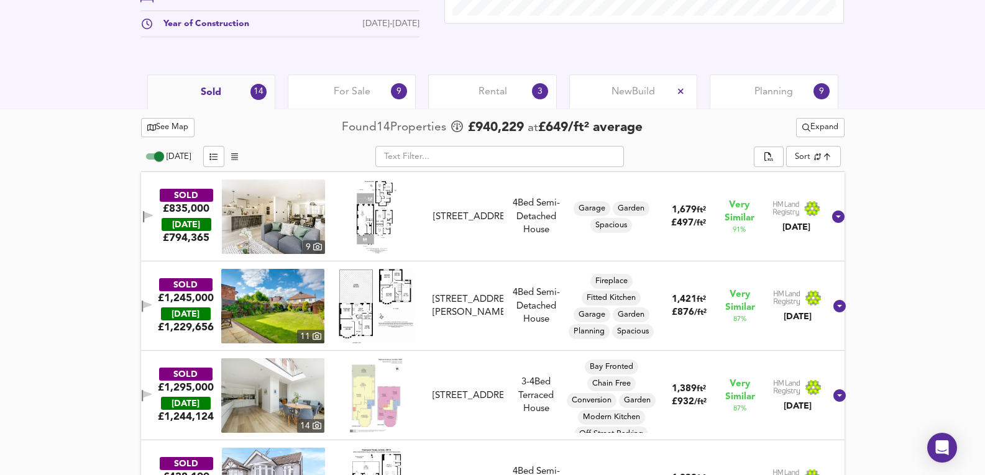
click at [336, 86] on span "For Sale" at bounding box center [352, 92] width 37 height 14
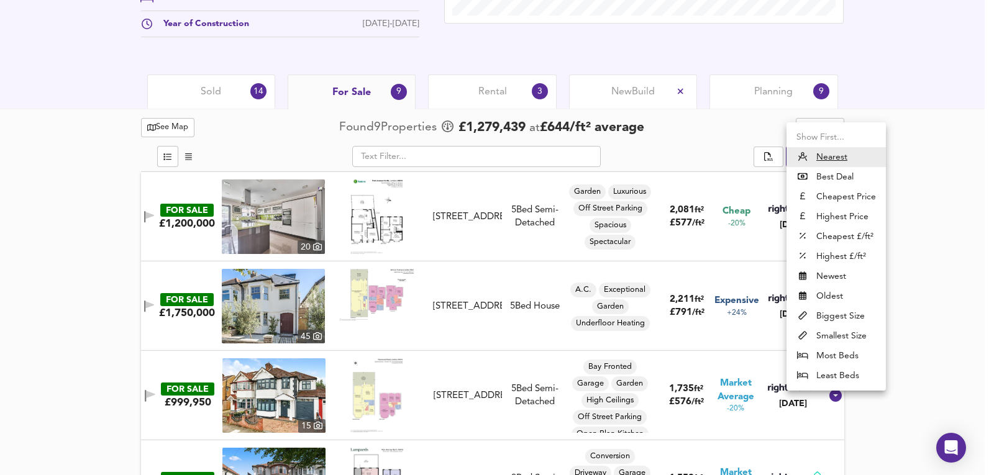
click at [902, 203] on div at bounding box center [497, 237] width 994 height 475
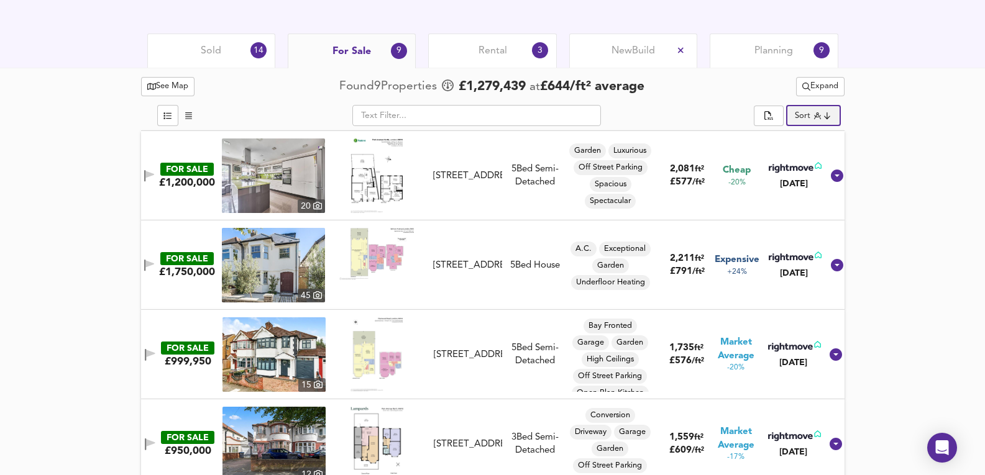
scroll to position [621, 0]
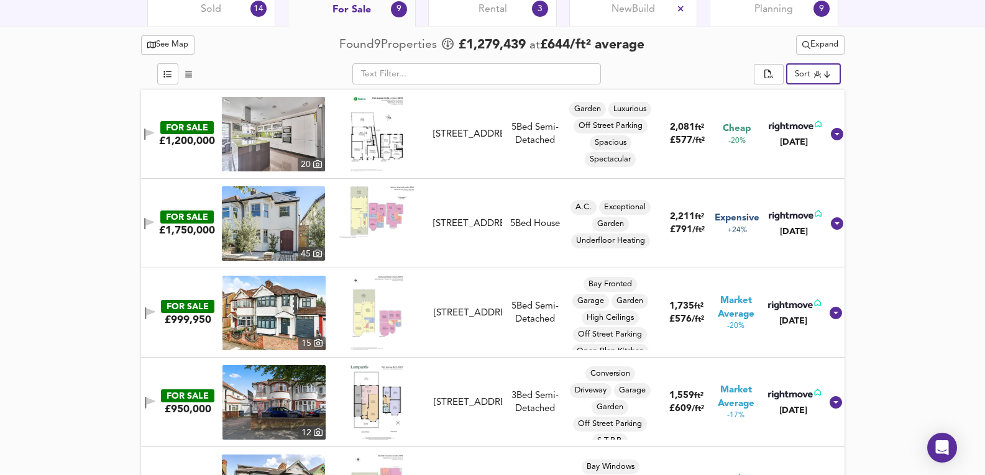
click at [275, 315] on img at bounding box center [273, 313] width 103 height 75
click at [301, 324] on img at bounding box center [273, 313] width 103 height 75
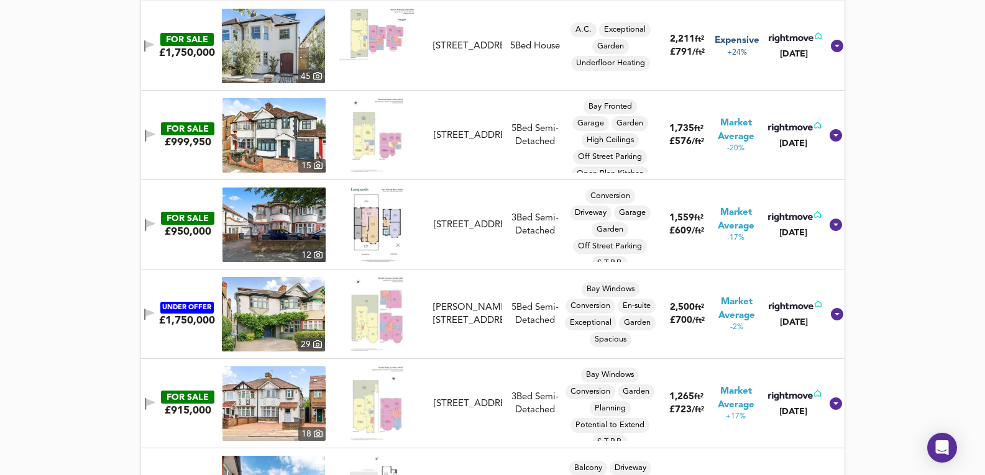
scroll to position [551, 0]
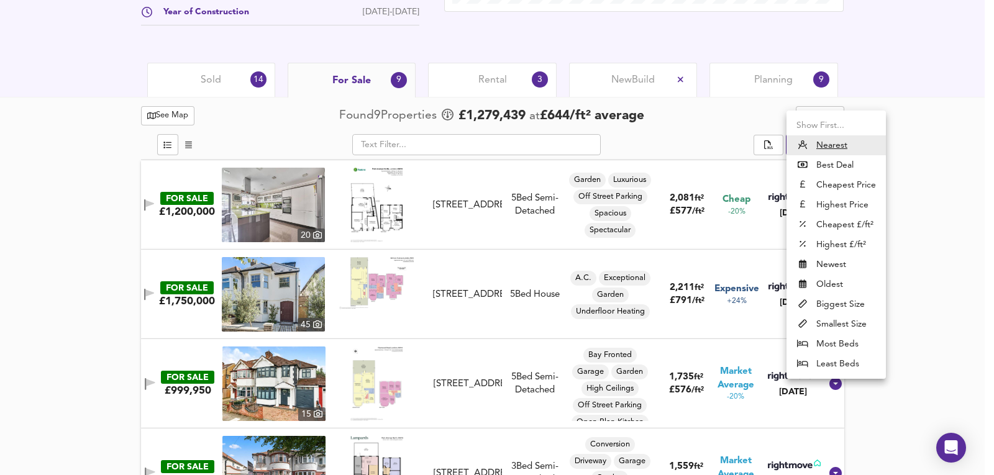
click at [848, 308] on li "Biggest Size" at bounding box center [836, 305] width 99 height 20
type input "biggest"
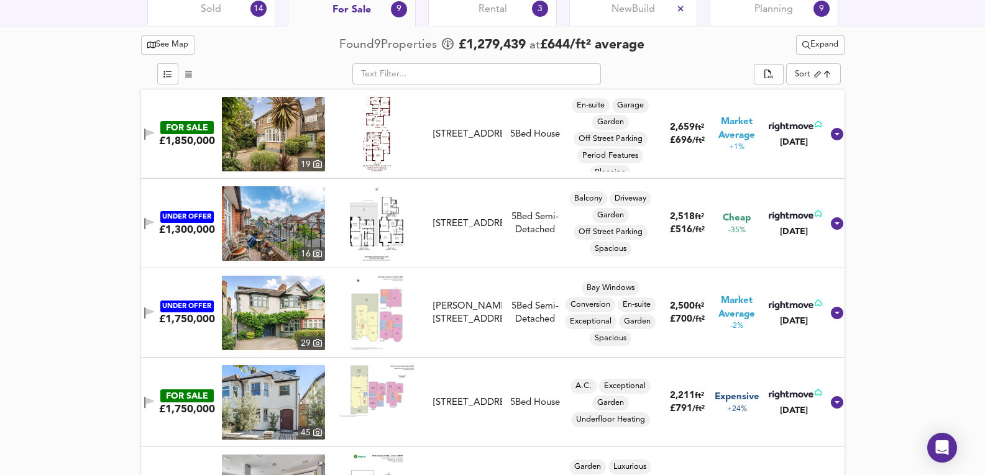
scroll to position [426, 0]
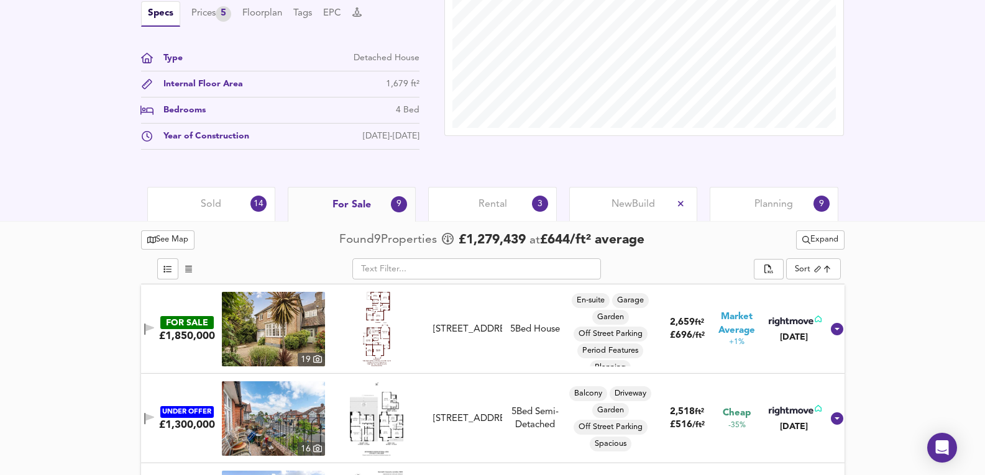
click at [195, 201] on div "Sold 14" at bounding box center [211, 204] width 128 height 34
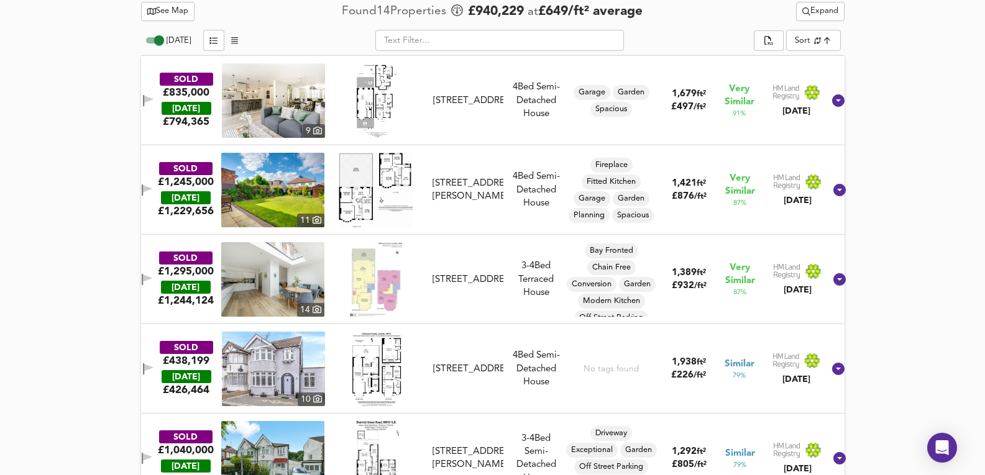
scroll to position [633, 0]
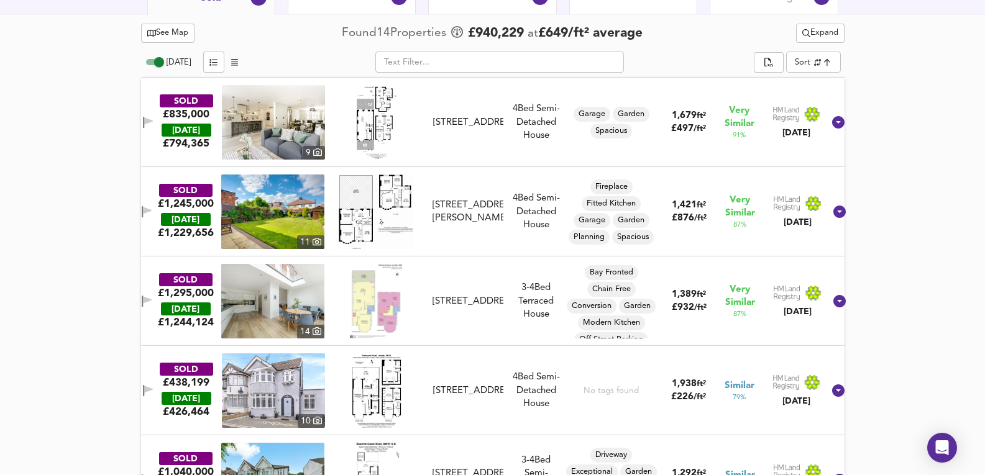
click at [278, 121] on img at bounding box center [273, 122] width 103 height 75
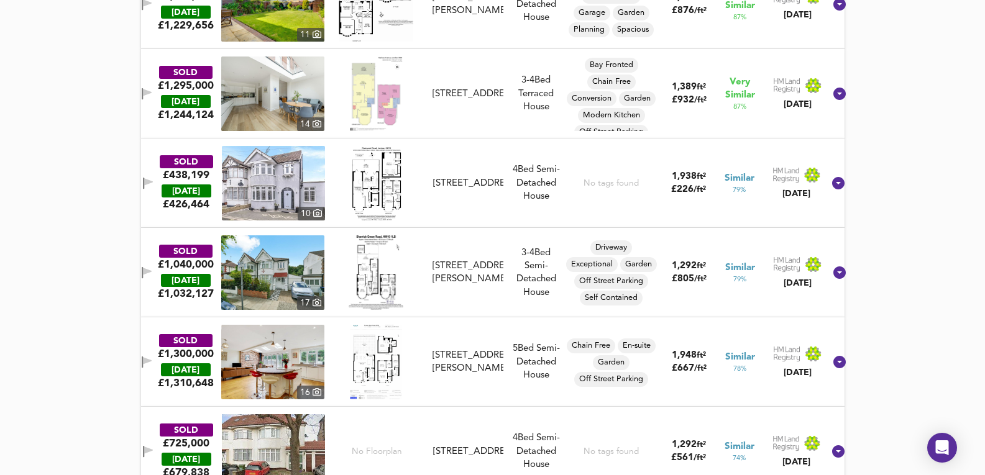
scroll to position [882, 0]
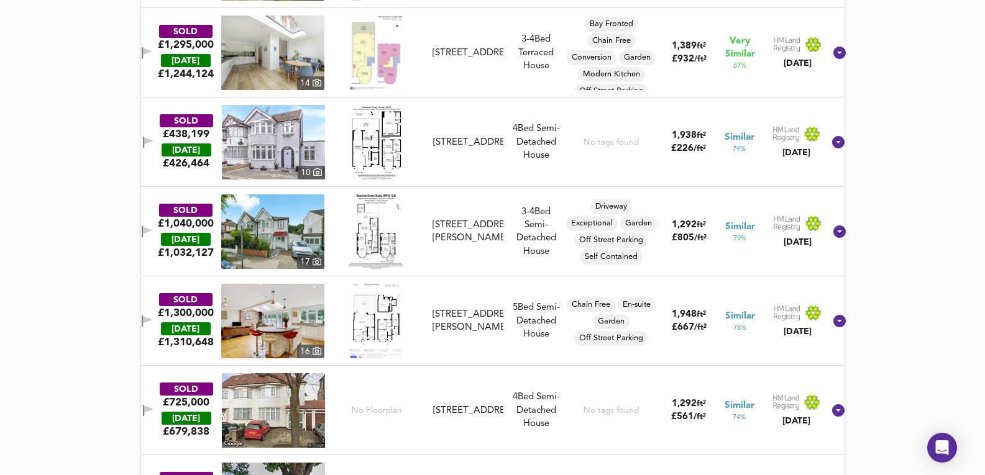
click at [518, 173] on div "SOLD £438,199 TODAY £ 426,464 10 132 Fleetwood Road, NW10 1NN 132 Fleetwood Roa…" at bounding box center [478, 142] width 692 height 75
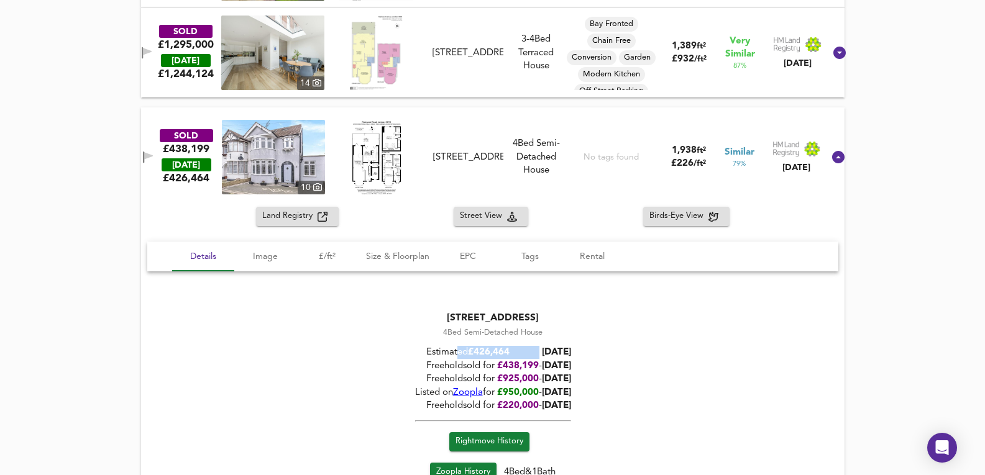
drag, startPoint x: 472, startPoint y: 355, endPoint x: 559, endPoint y: 359, distance: 87.1
click at [559, 359] on div "Estimated £ 426,464 Today" at bounding box center [493, 353] width 156 height 13
click at [546, 199] on div "SOLD £438,199 TODAY £ 426,464 10 132 Fleetwood Road, NW10 1NN 132 Fleetwood Roa…" at bounding box center [493, 157] width 704 height 99
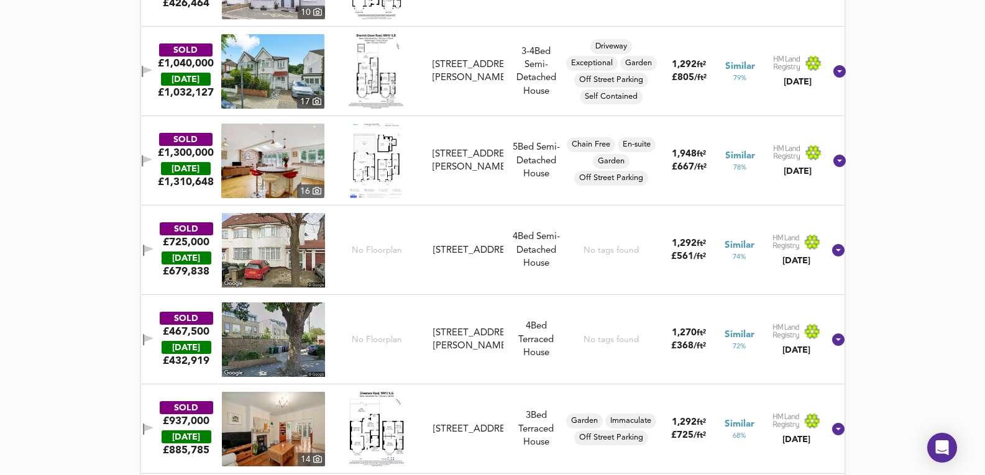
scroll to position [1040, 0]
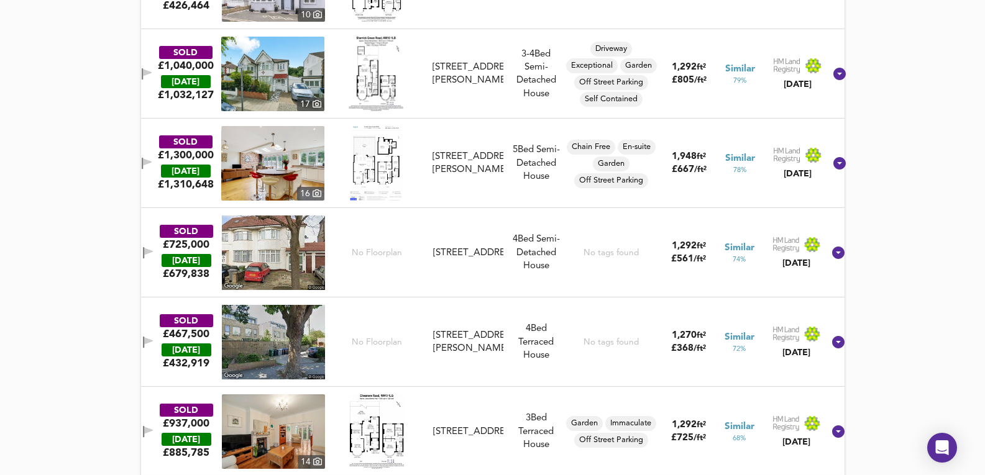
click at [530, 194] on div "SOLD £1,300,000 [DATE] £ 1,310,648 16 [STREET_ADDRESS][PERSON_NAME] [STREET_ADD…" at bounding box center [478, 163] width 694 height 75
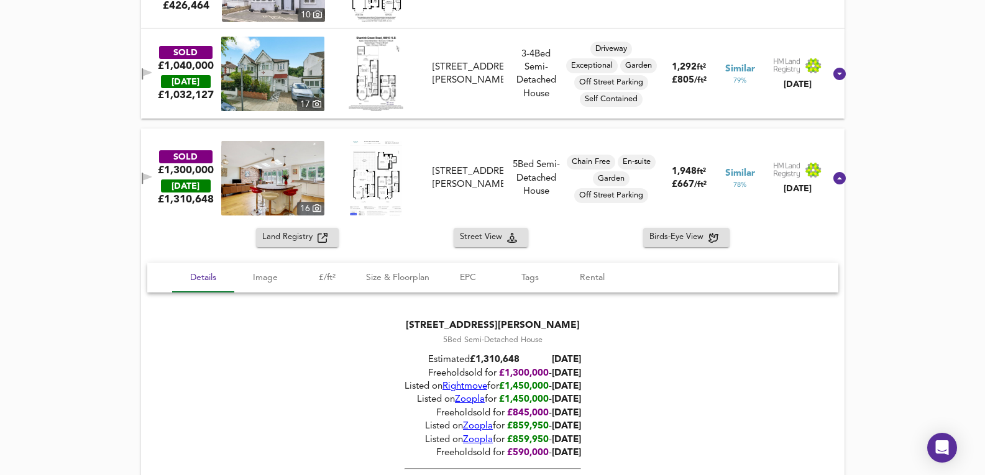
click at [280, 201] on img at bounding box center [272, 178] width 103 height 75
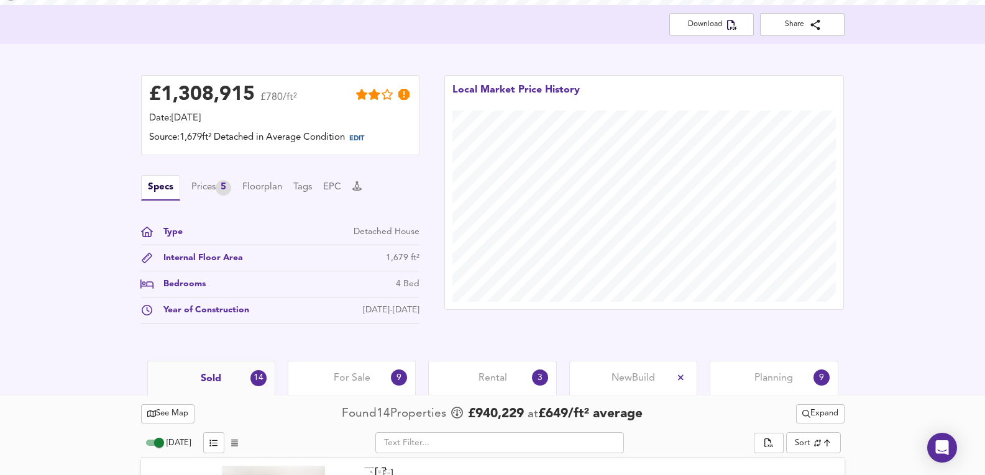
click at [377, 364] on div "For Sale 9" at bounding box center [352, 378] width 128 height 34
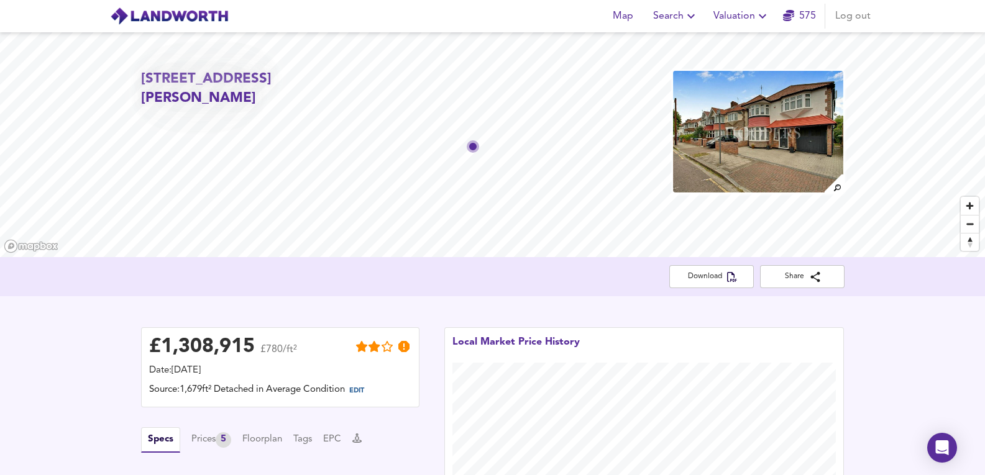
click at [744, 135] on img at bounding box center [758, 132] width 172 height 124
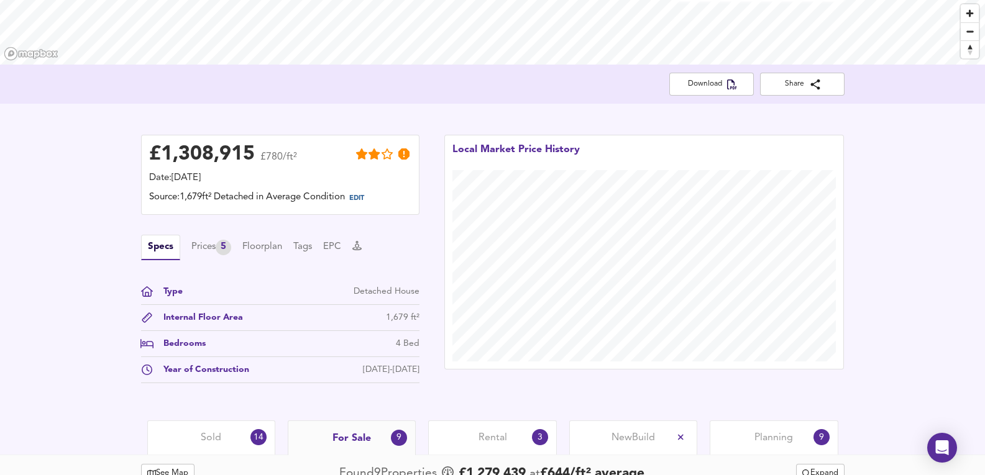
scroll to position [207, 0]
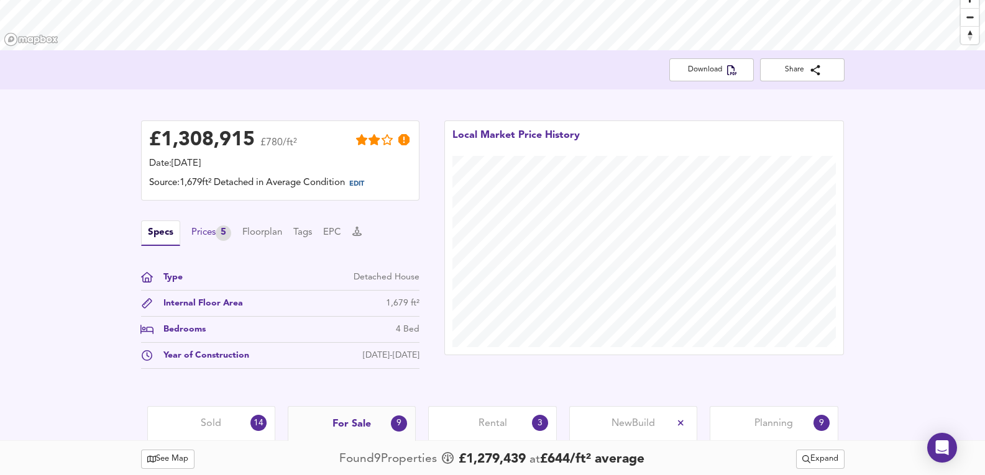
click at [216, 235] on div "Prices 5" at bounding box center [211, 234] width 40 height 16
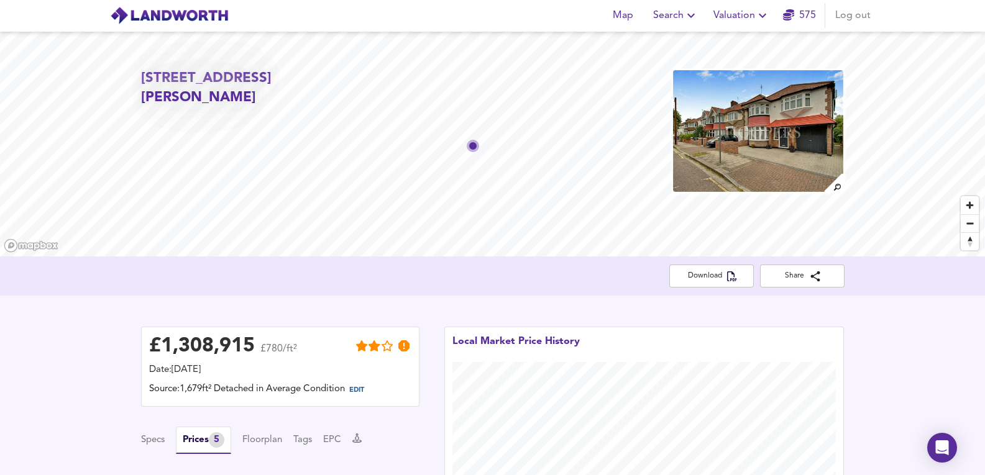
scroll to position [0, 0]
